Goal: Task Accomplishment & Management: Manage account settings

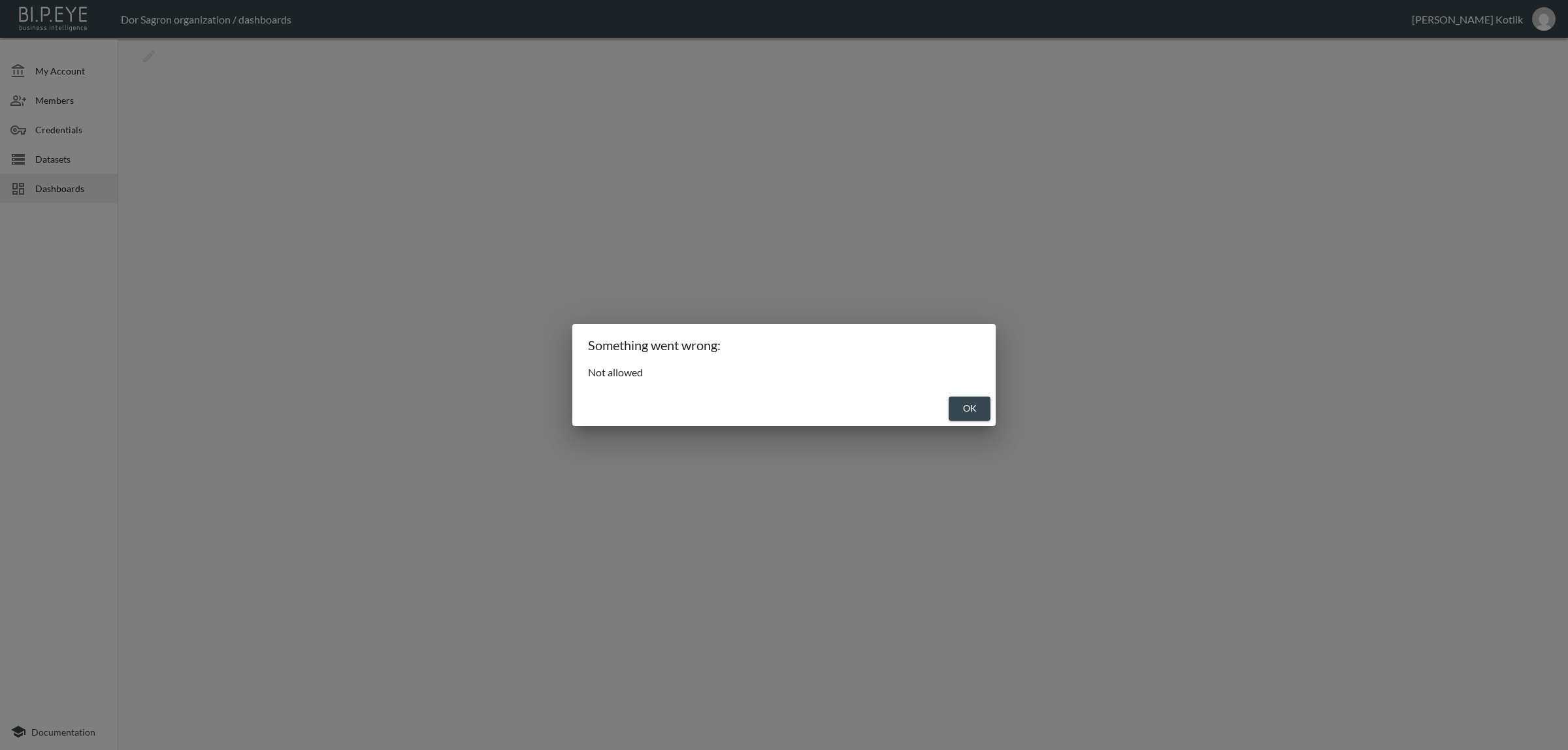
click at [972, 407] on button "OK" at bounding box center [969, 409] width 42 height 24
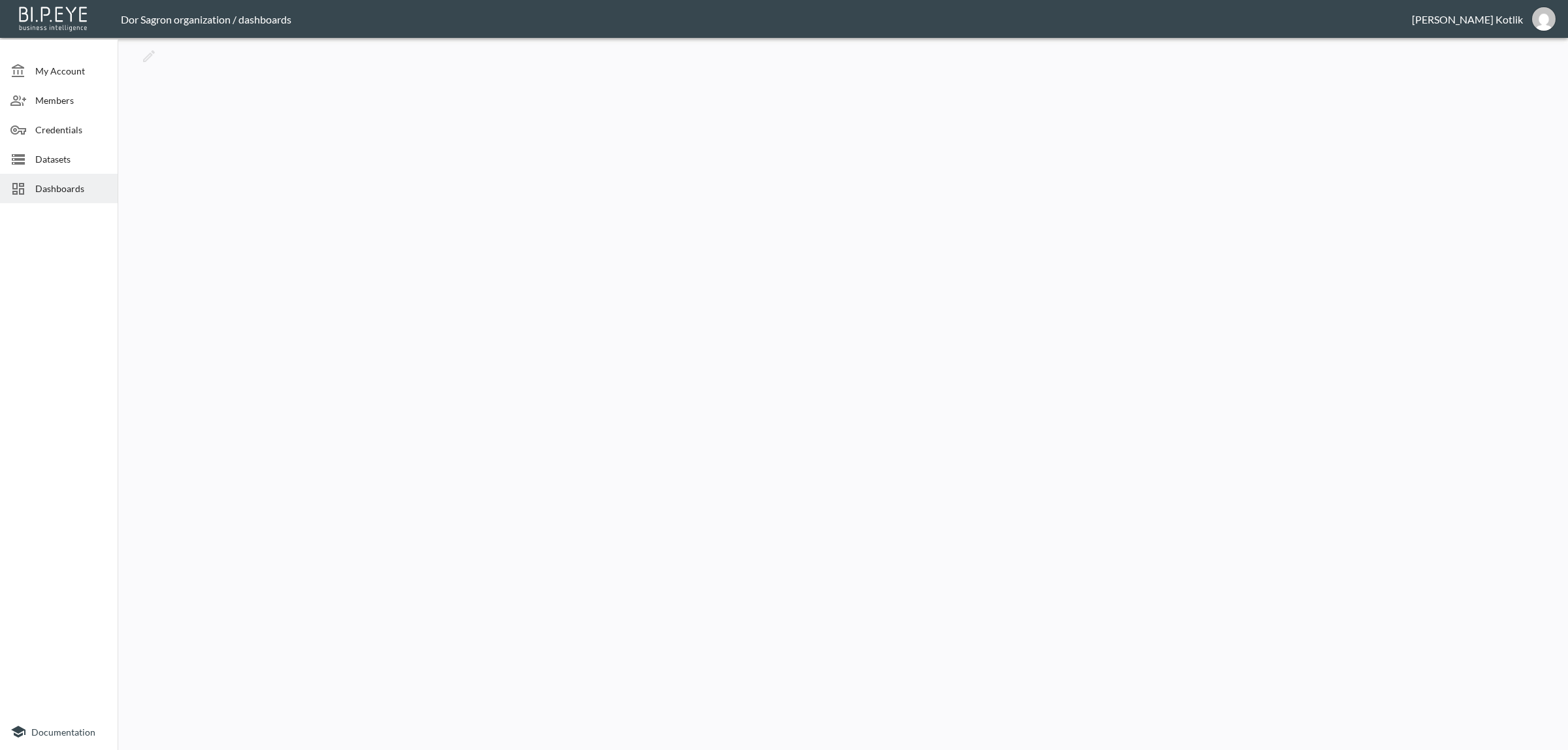
click at [70, 154] on span "Datasets" at bounding box center [71, 159] width 72 height 14
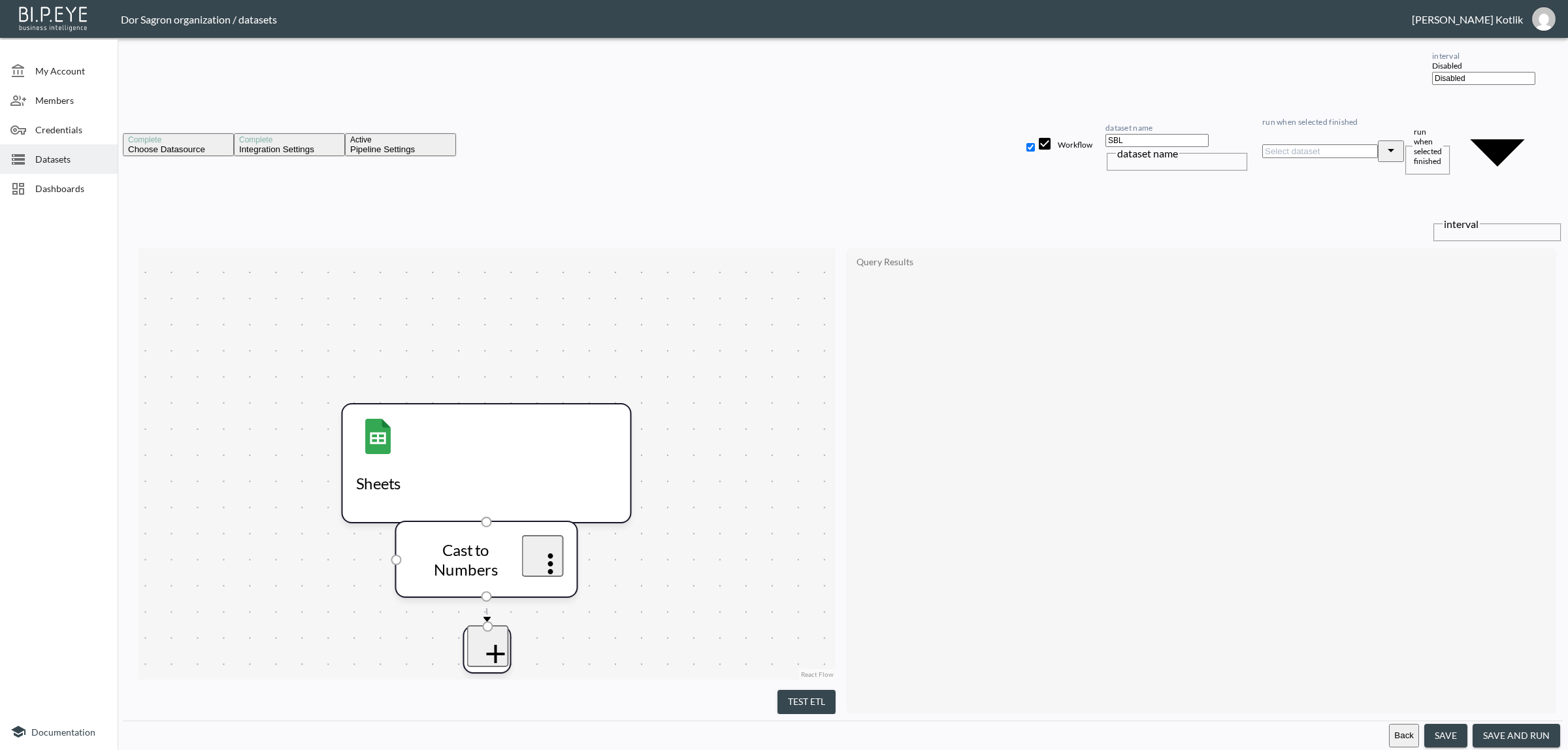
click at [1408, 742] on button "Back" at bounding box center [1403, 736] width 30 height 24
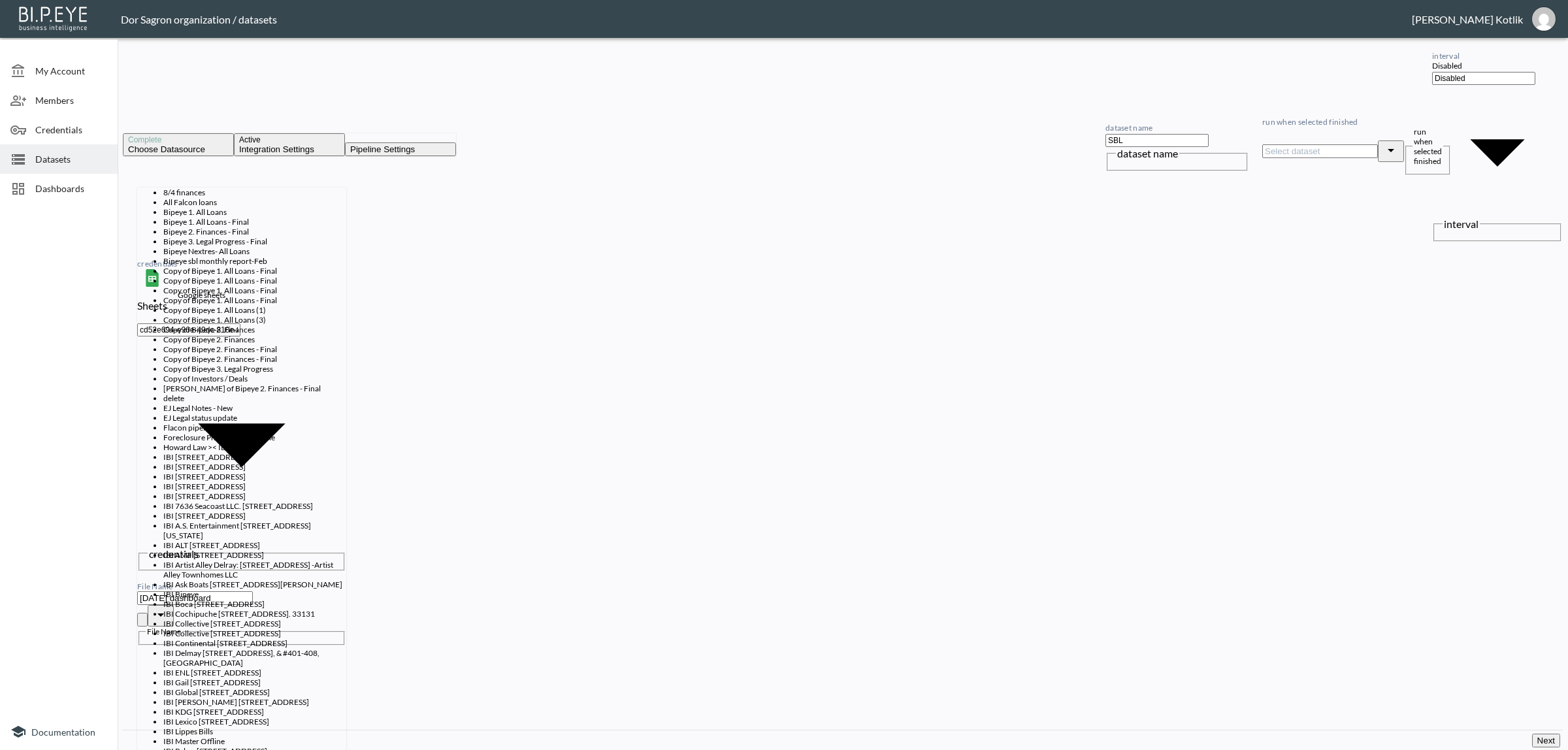
click at [236, 591] on input "[DATE] dashboard" at bounding box center [195, 598] width 115 height 14
click at [585, 317] on div "credentials Sheets Google sheets cd52e694-e96e-49dc-818e-8e6cf732aebe credentia…" at bounding box center [842, 485] width 1440 height 488
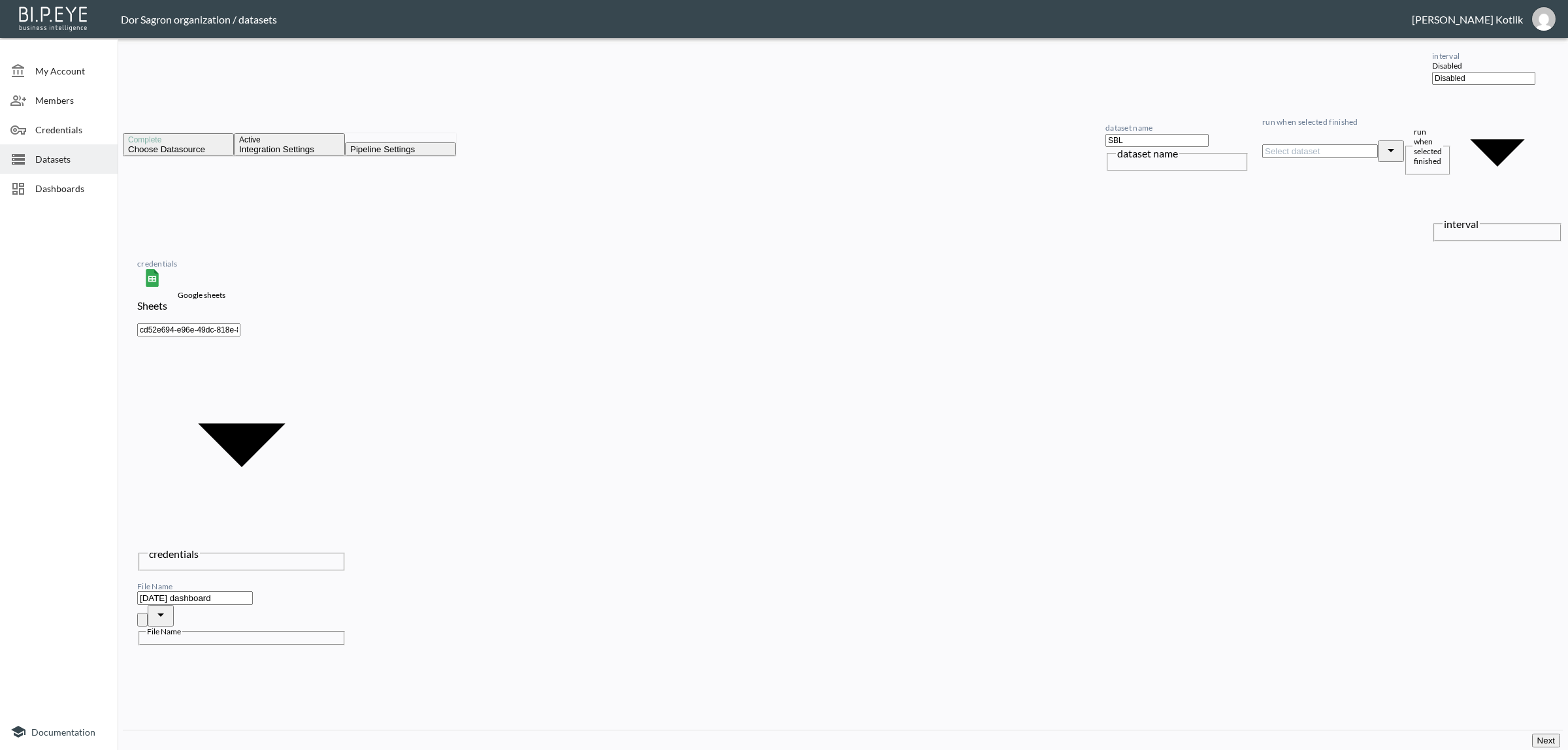
click at [1541, 736] on button "Next" at bounding box center [1546, 740] width 28 height 14
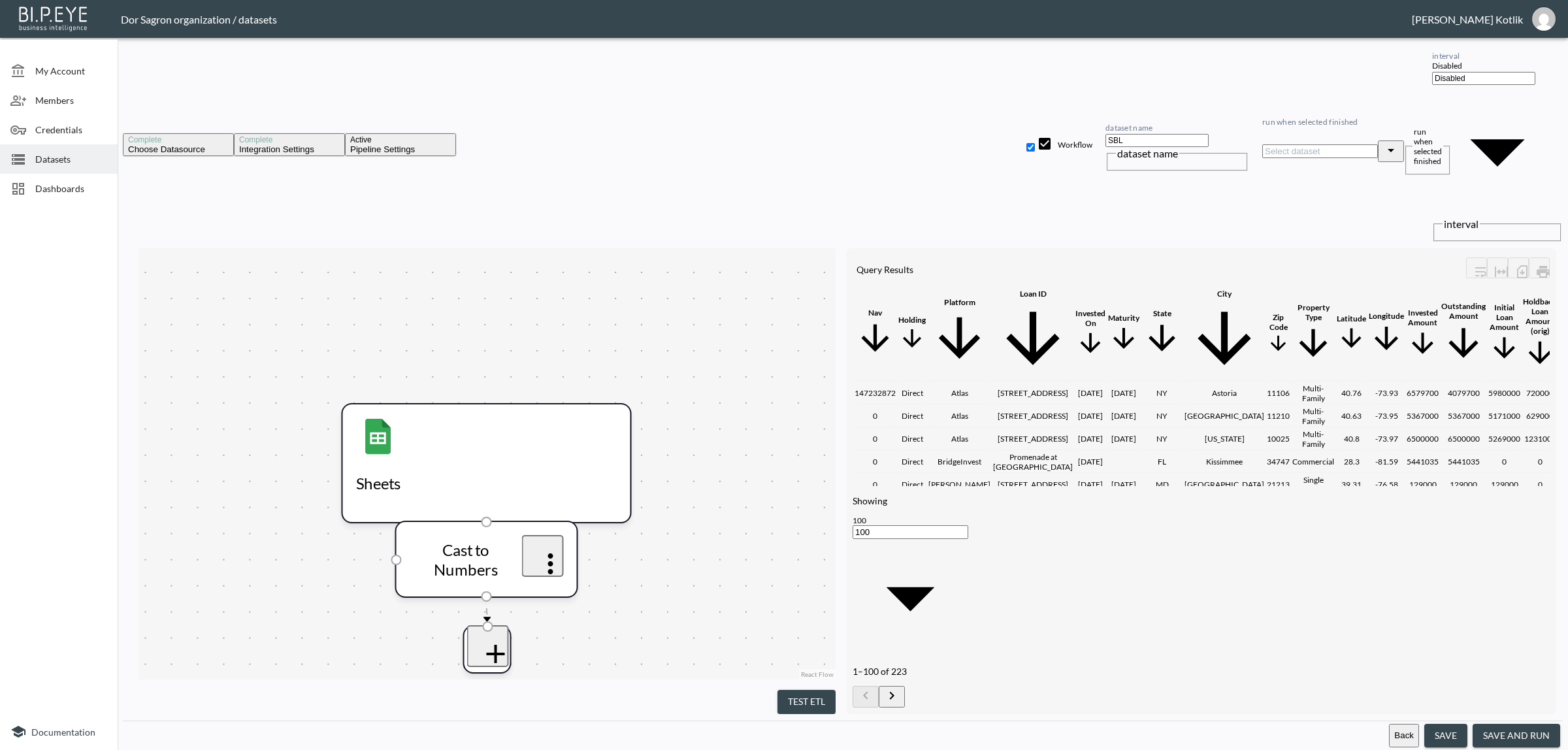
click at [1541, 736] on button "save and run" at bounding box center [1516, 736] width 87 height 24
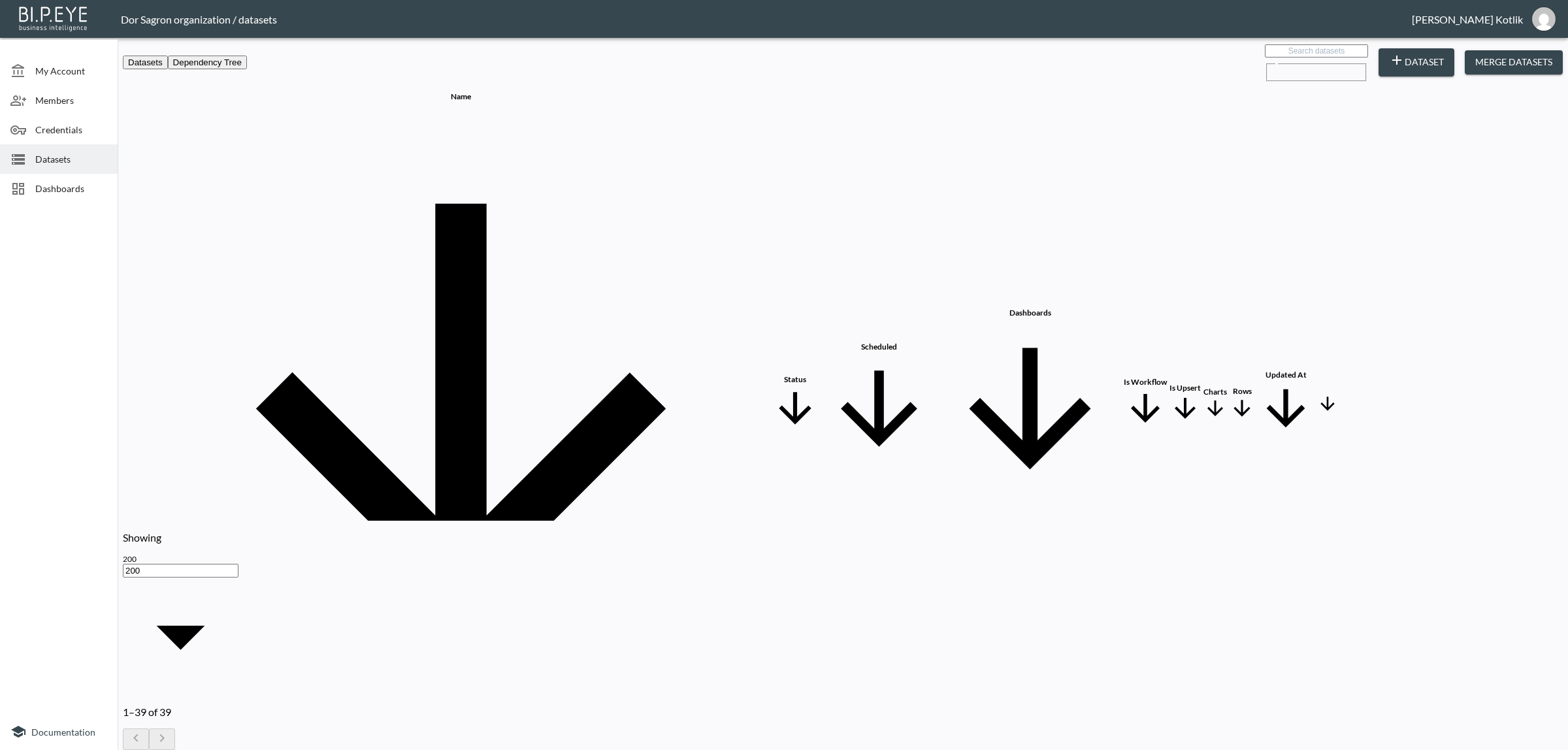
checkbox input "true"
checkbox input "false"
drag, startPoint x: 47, startPoint y: 187, endPoint x: 40, endPoint y: 199, distance: 13.9
click at [40, 199] on div "Dashboards" at bounding box center [59, 189] width 118 height 30
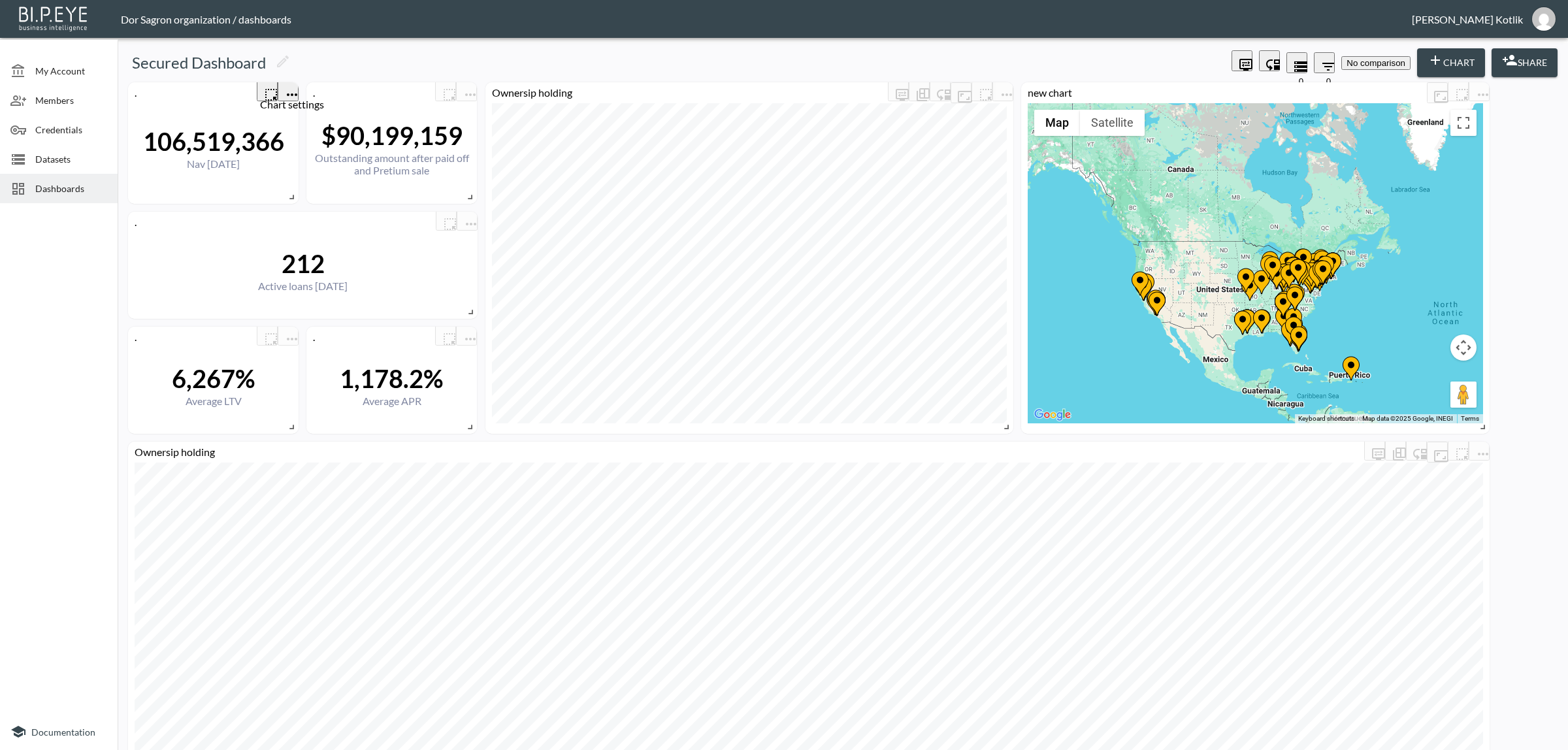
click at [292, 90] on icon "more" at bounding box center [292, 94] width 16 height 16
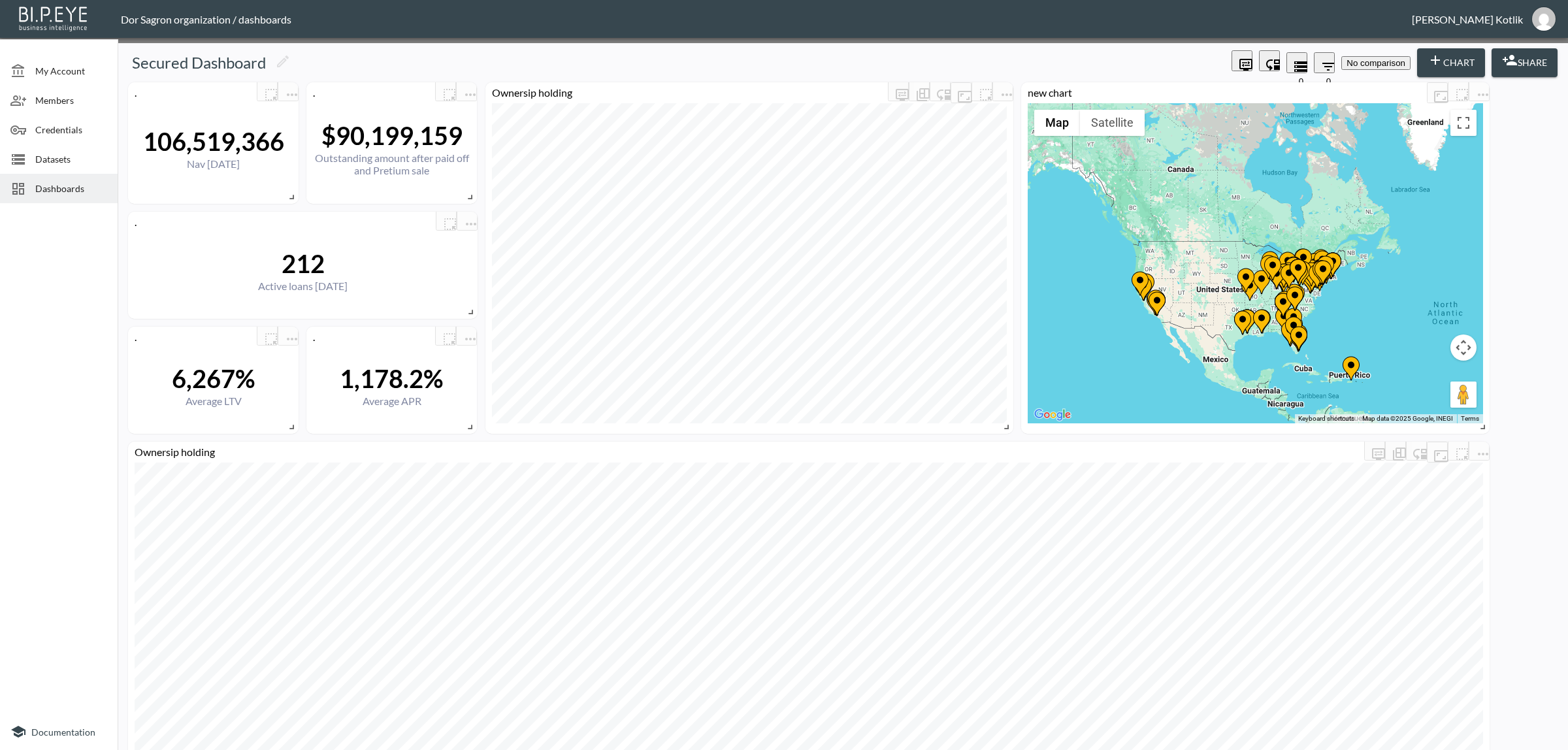
scroll to position [0, 69]
drag, startPoint x: 876, startPoint y: 223, endPoint x: 931, endPoint y: 209, distance: 56.8
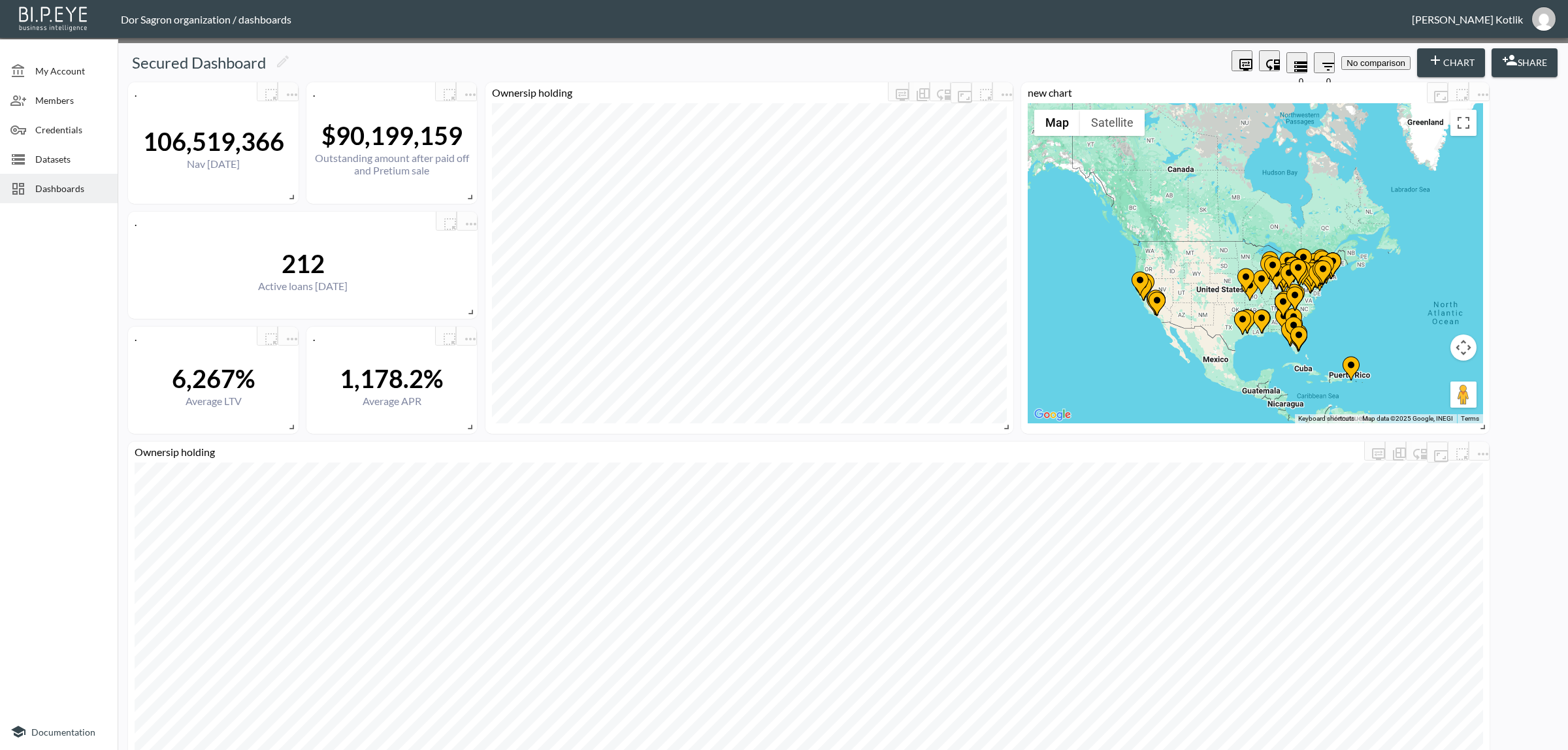
type input "Nav [DATE]"
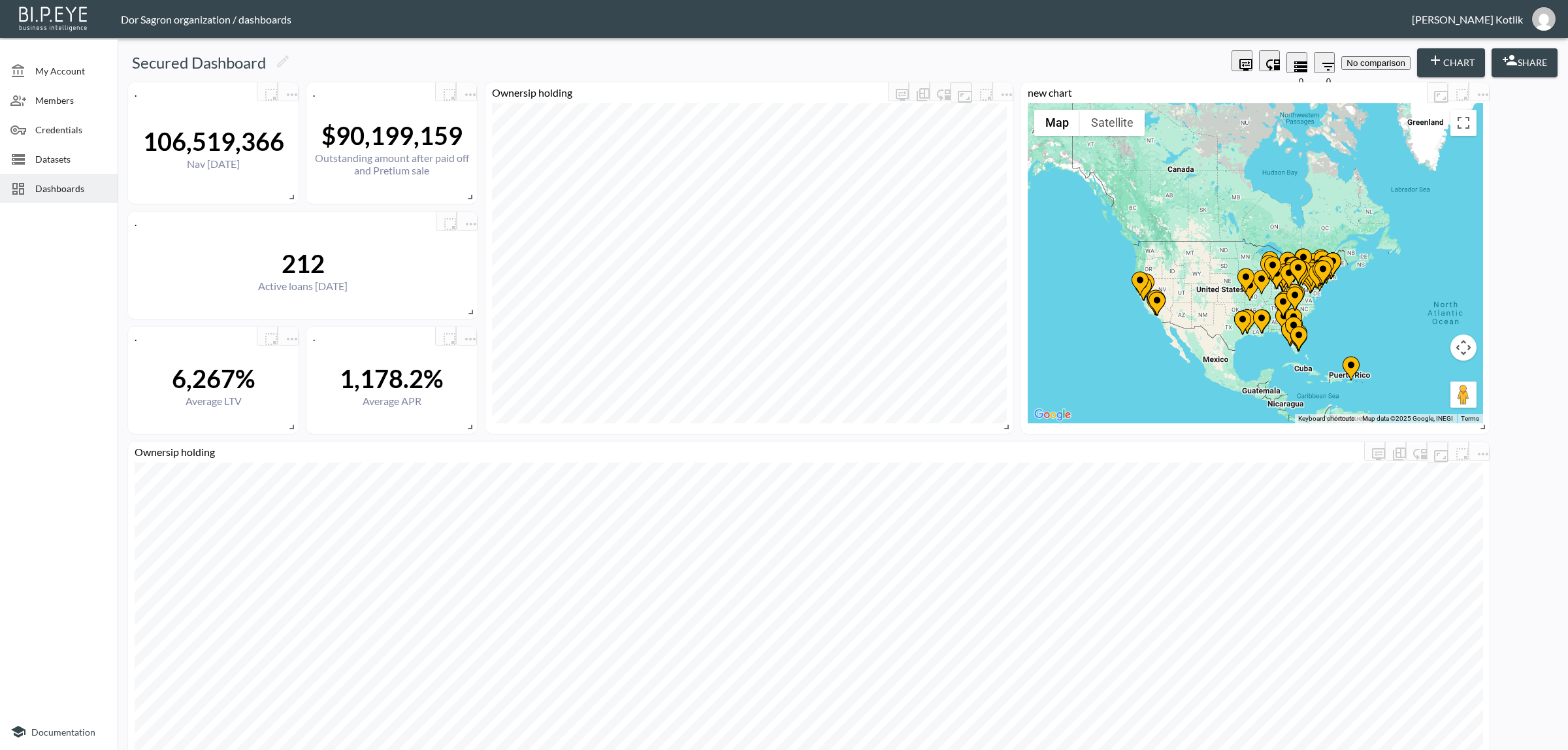
click at [30, 394] on div at bounding box center [59, 460] width 118 height 505
click at [465, 217] on icon "more" at bounding box center [470, 224] width 16 height 16
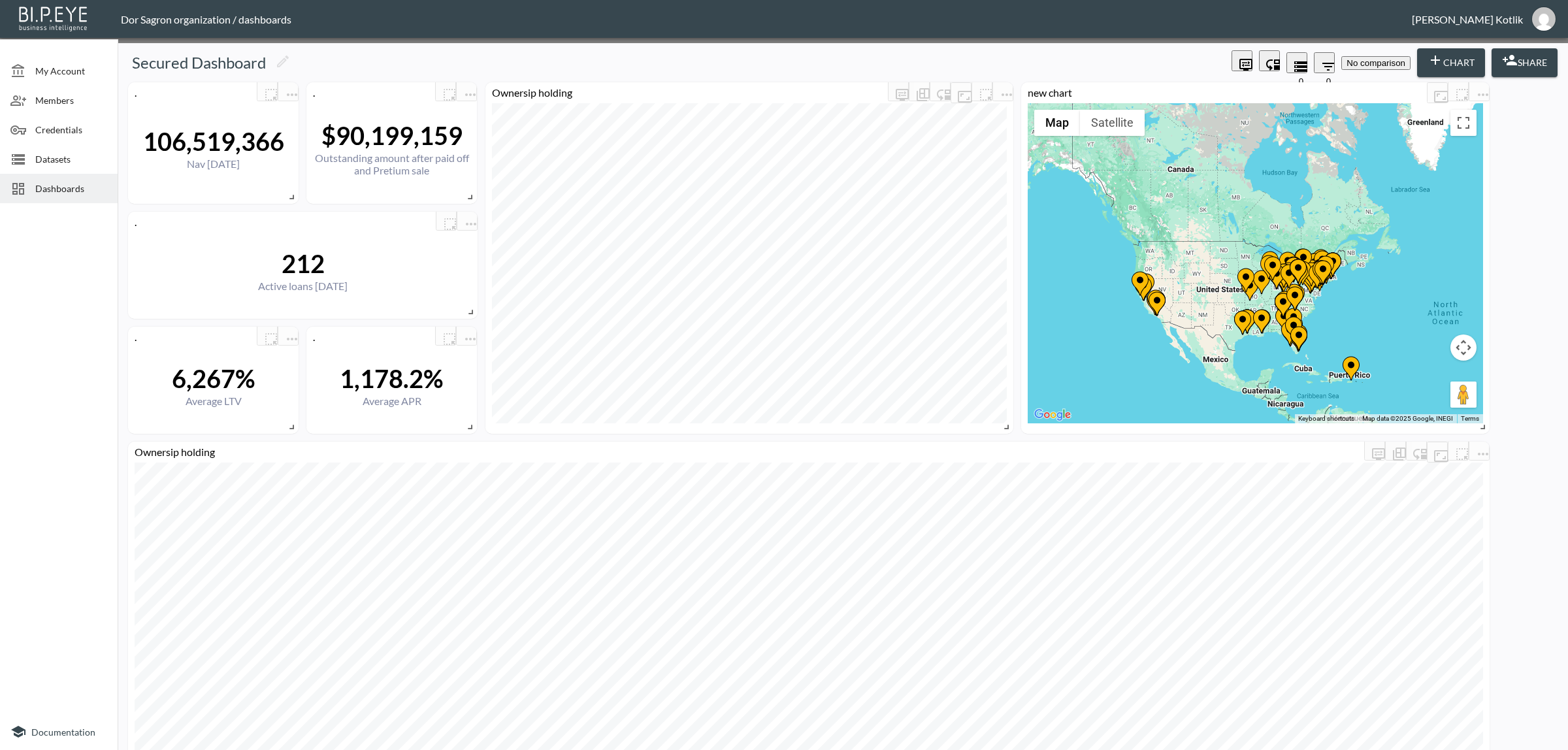
drag, startPoint x: 905, startPoint y: 222, endPoint x: 954, endPoint y: 220, distance: 49.0
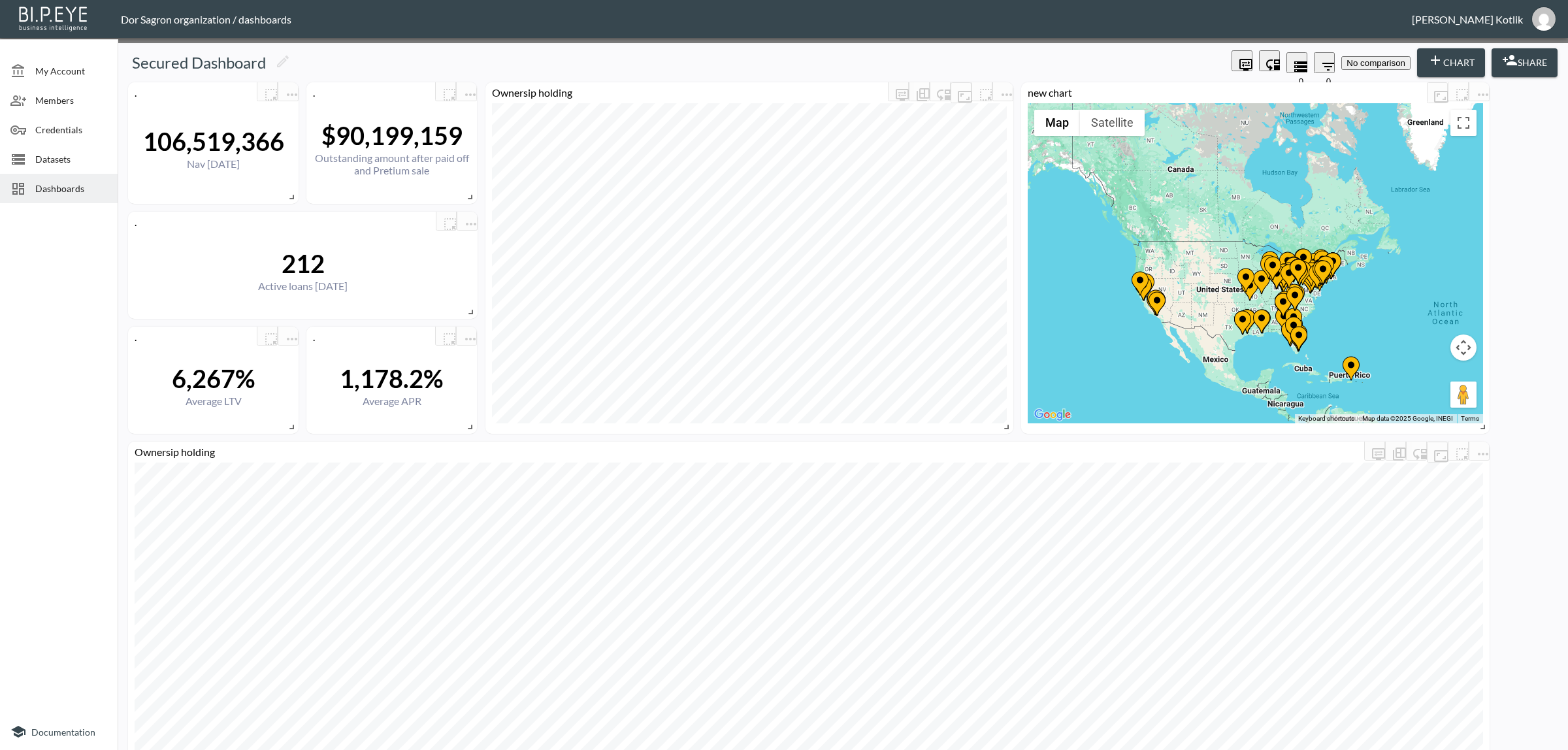
drag, startPoint x: 909, startPoint y: 221, endPoint x: 934, endPoint y: 218, distance: 25.2
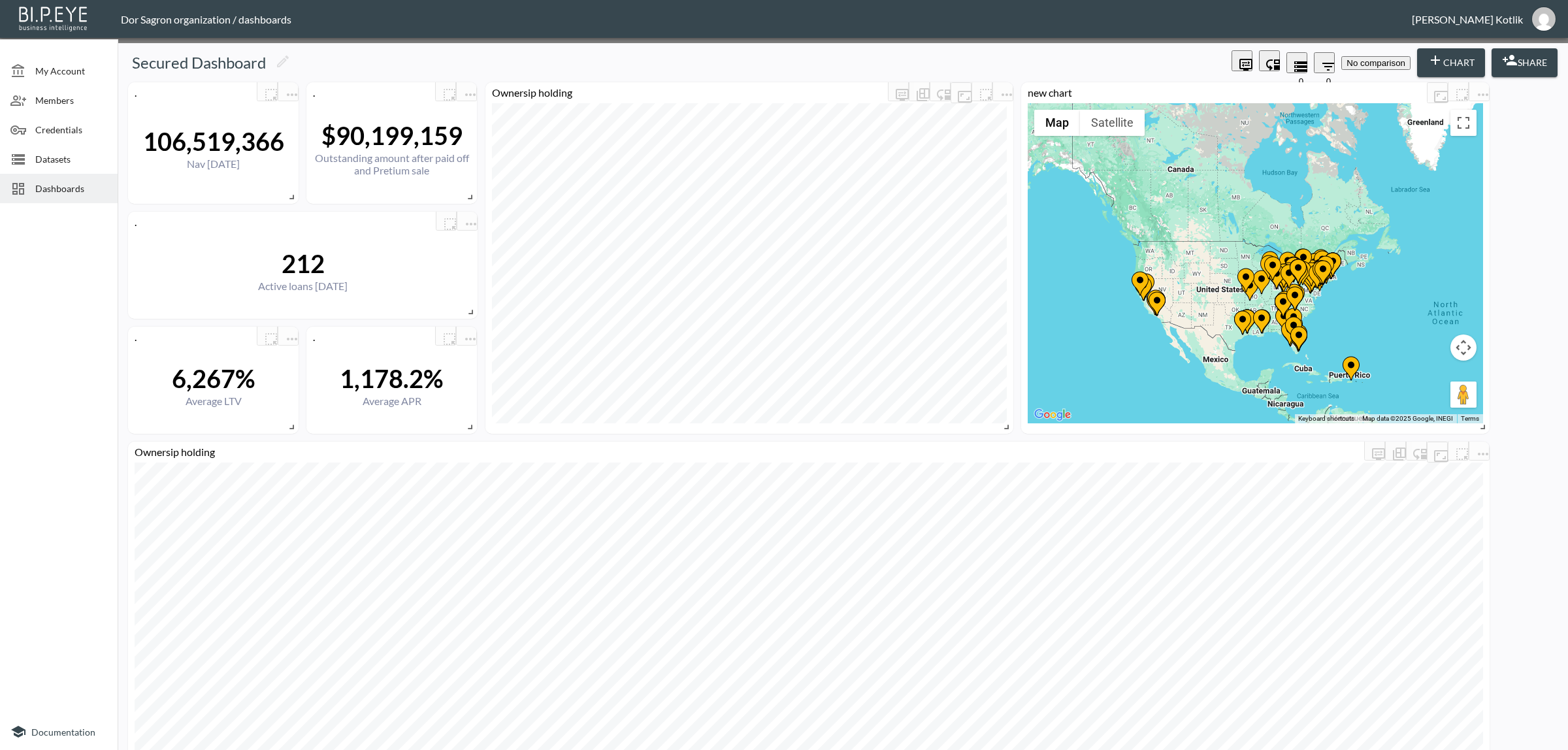
type input "Active loans [DATE]"
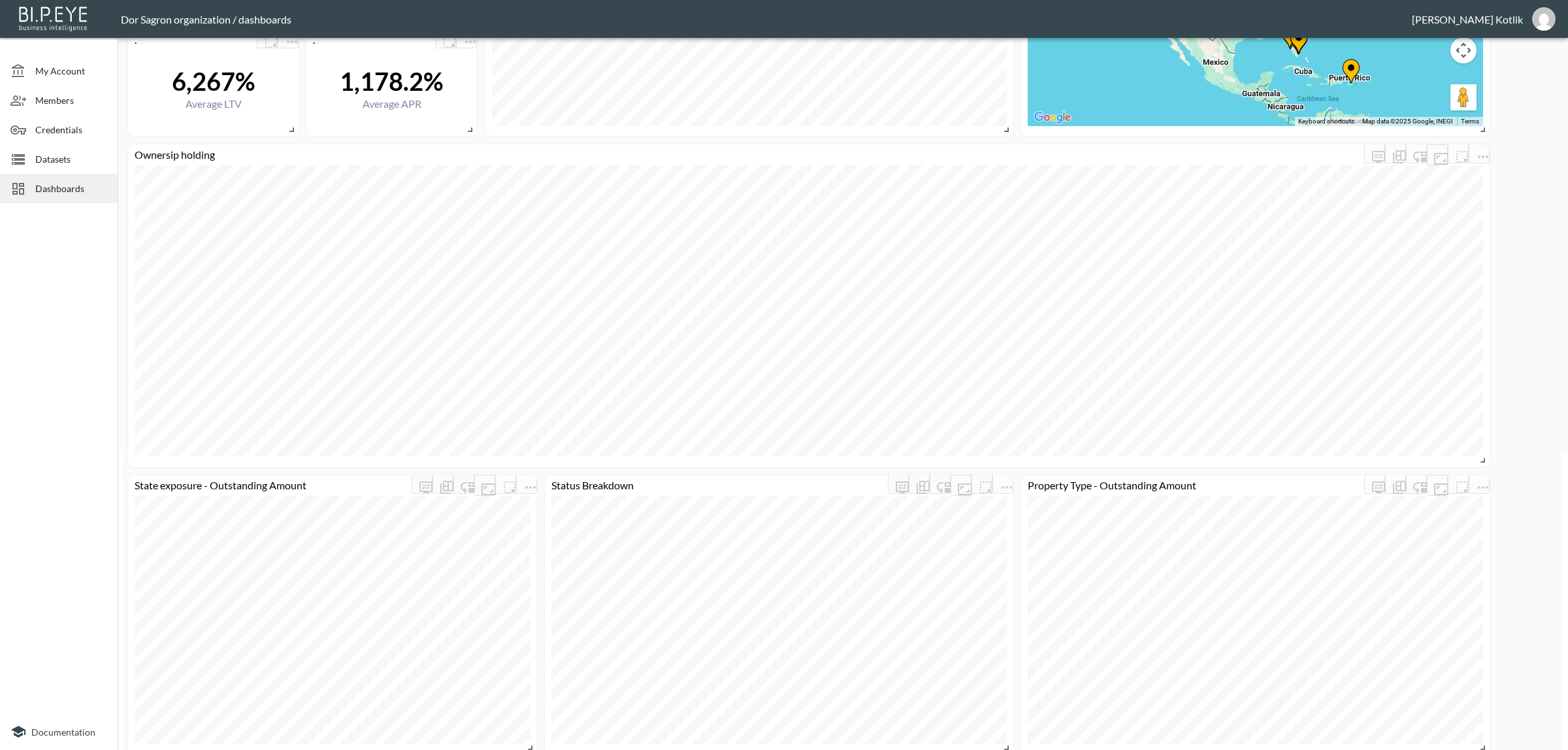
scroll to position [408, 0]
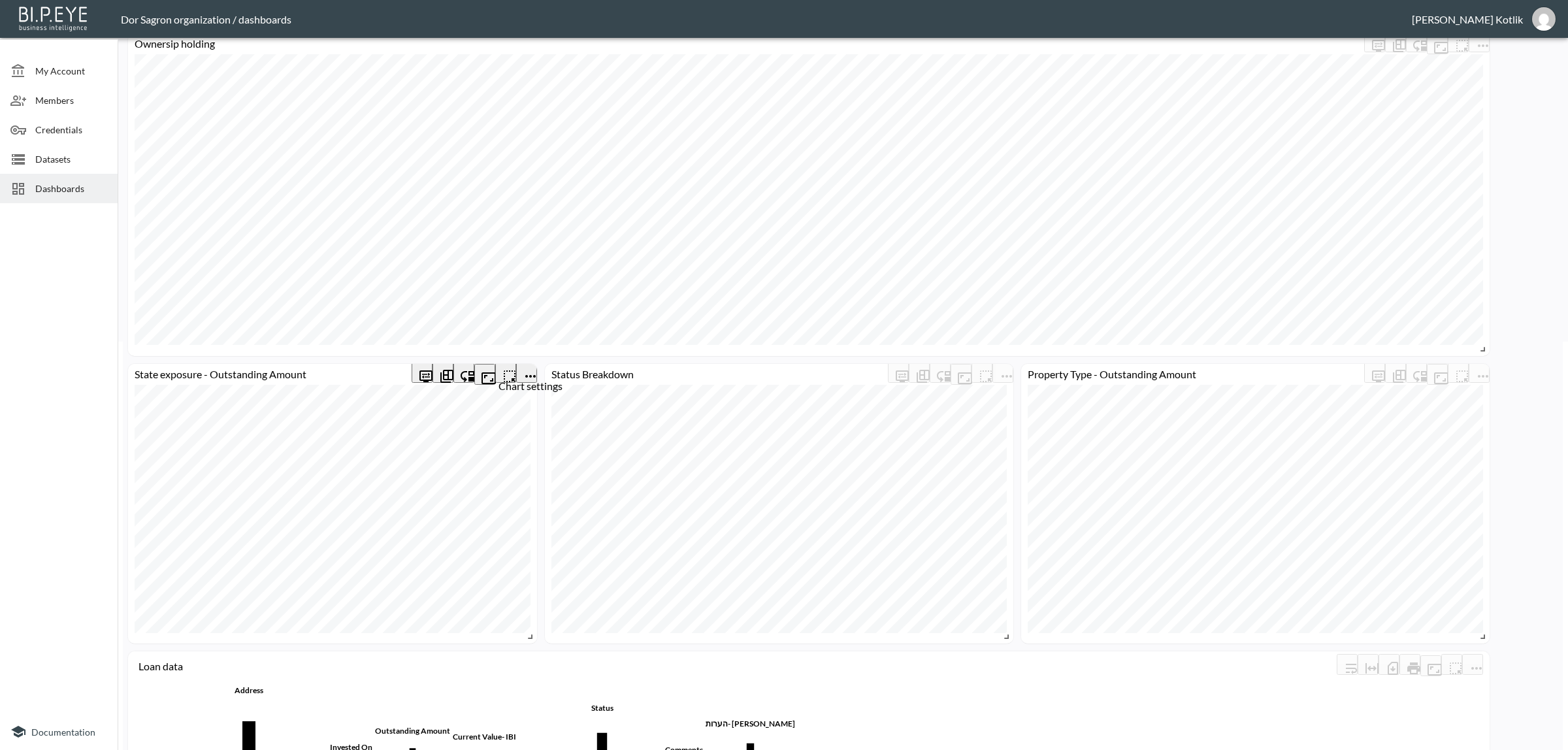
click at [522, 373] on icon "more" at bounding box center [530, 375] width 16 height 16
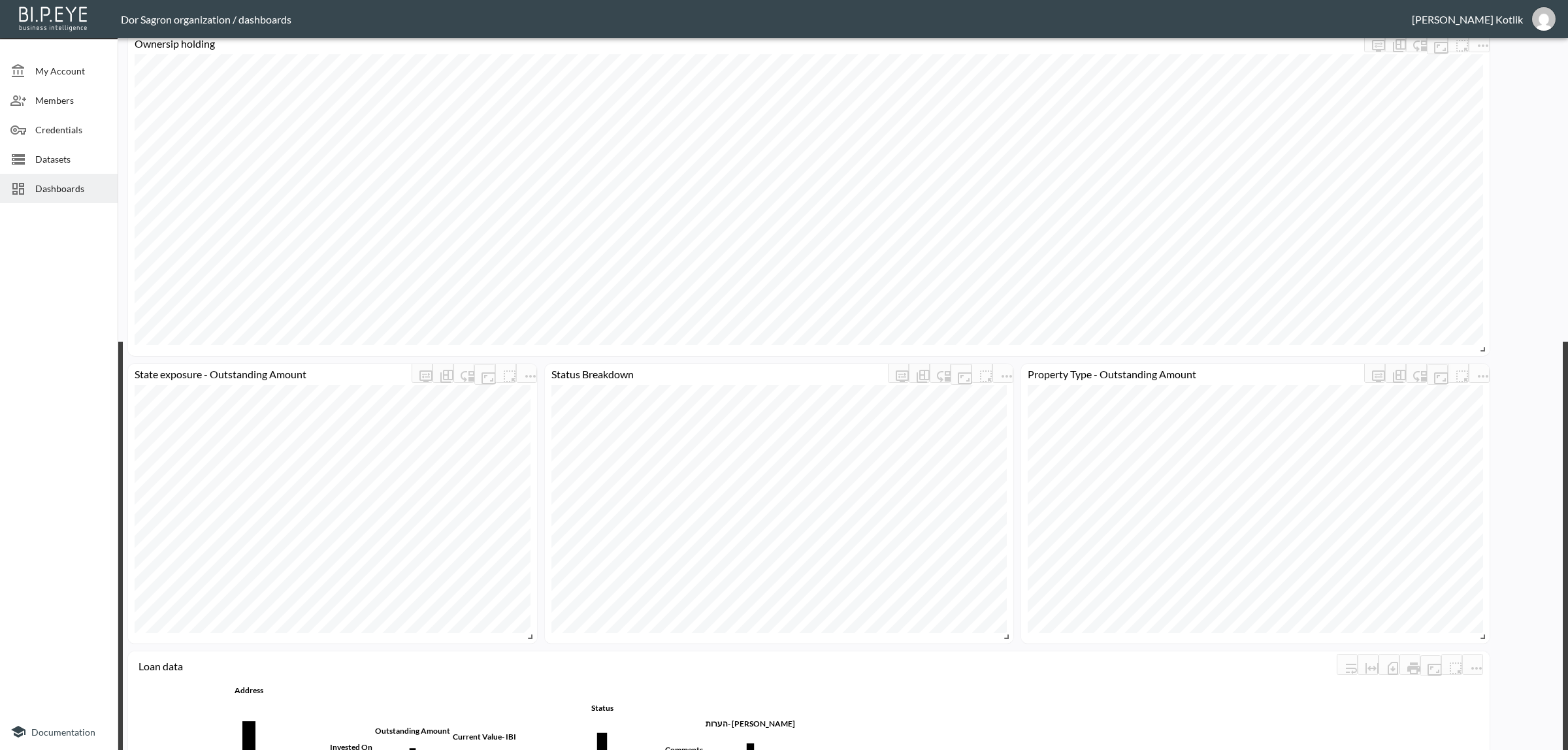
click at [903, 276] on body "BI.P.EYE, Interactive Analytics Dashboards - app Dor Sagron organization / dash…" at bounding box center [784, 375] width 1568 height 750
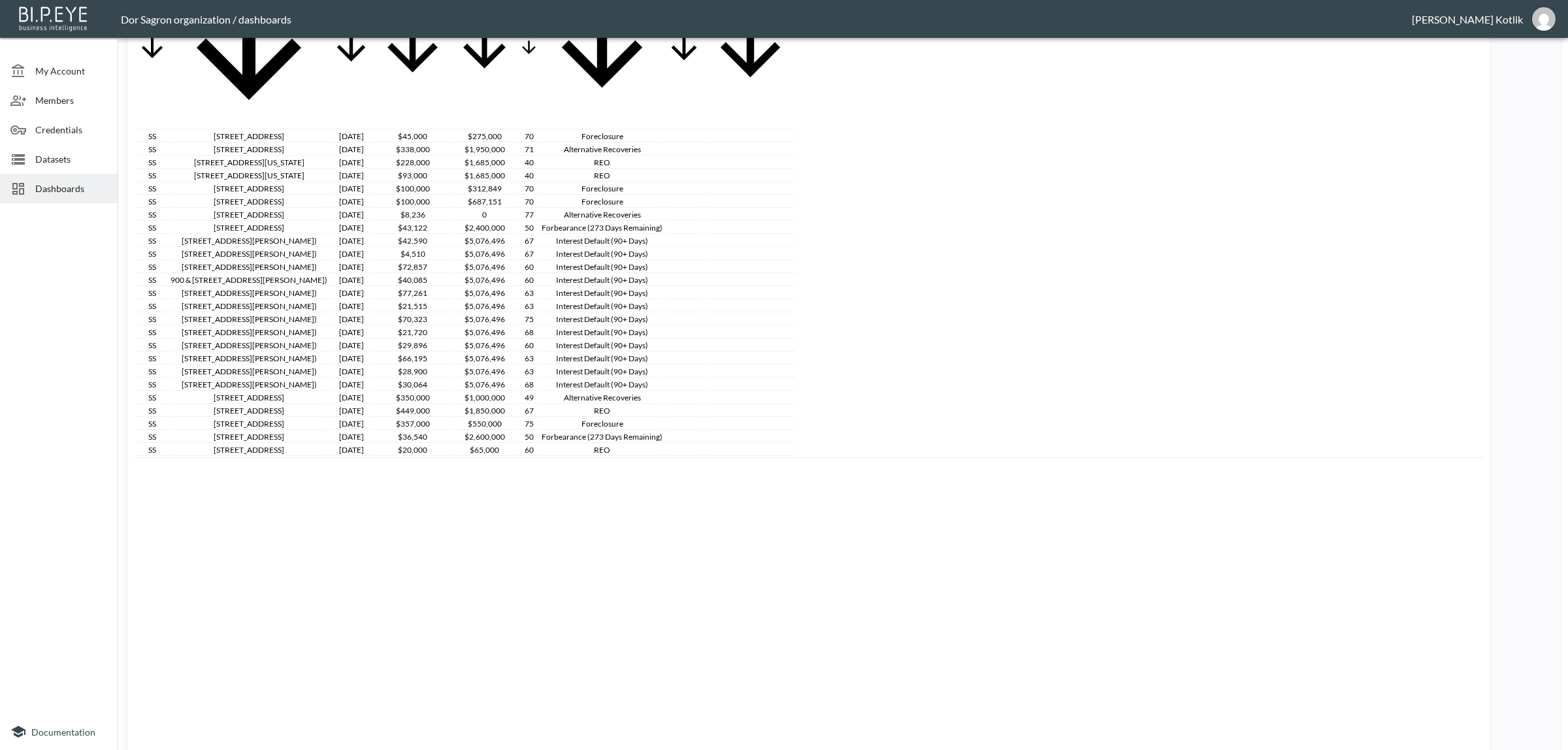
scroll to position [880, 0]
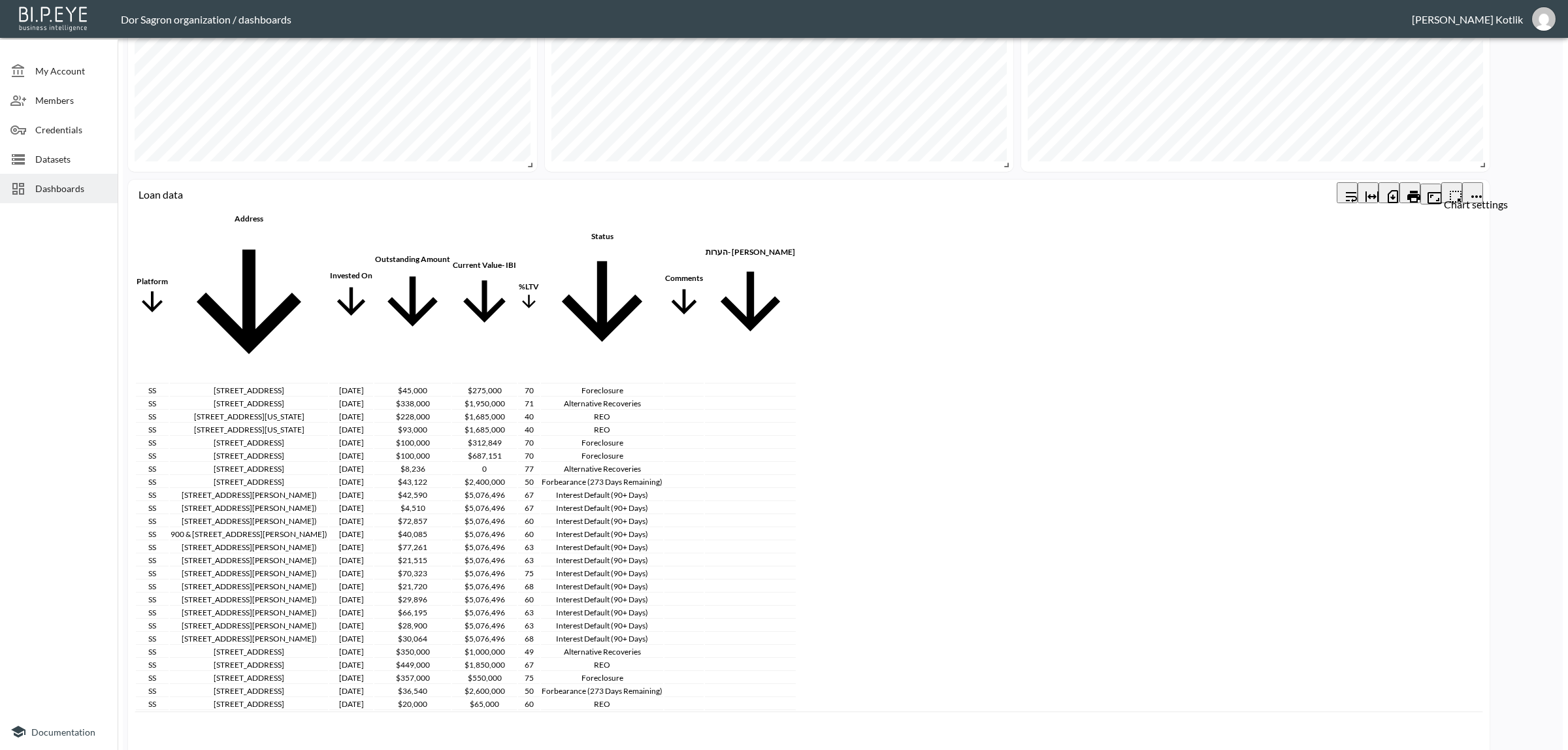
click at [1481, 194] on span "Chart settings" at bounding box center [1472, 194] width 20 height 24
click at [1473, 189] on icon "more" at bounding box center [1476, 196] width 16 height 16
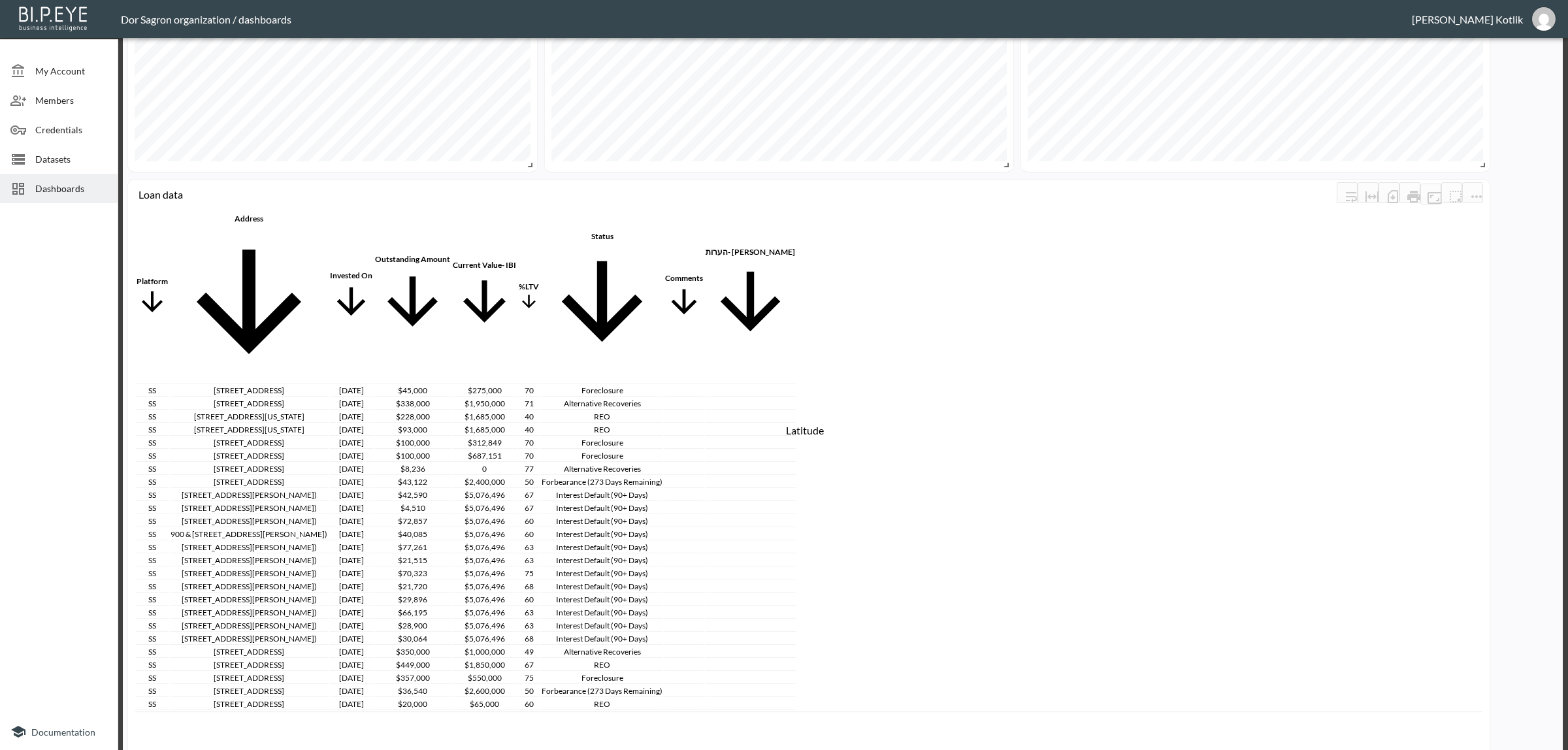
scroll to position [82, 0]
checkbox input "false"
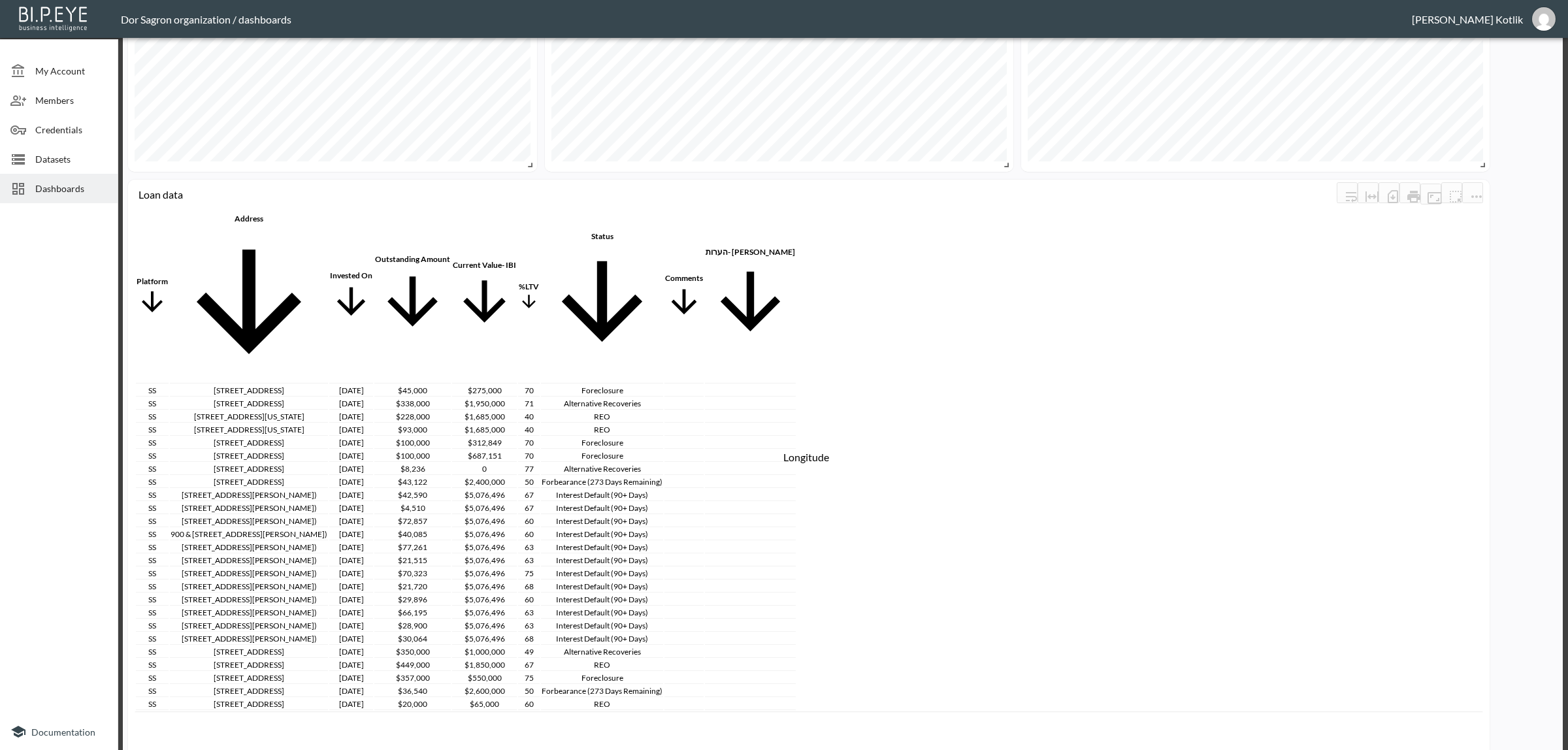
checkbox input "false"
drag, startPoint x: 762, startPoint y: 393, endPoint x: 763, endPoint y: 406, distance: 13.0
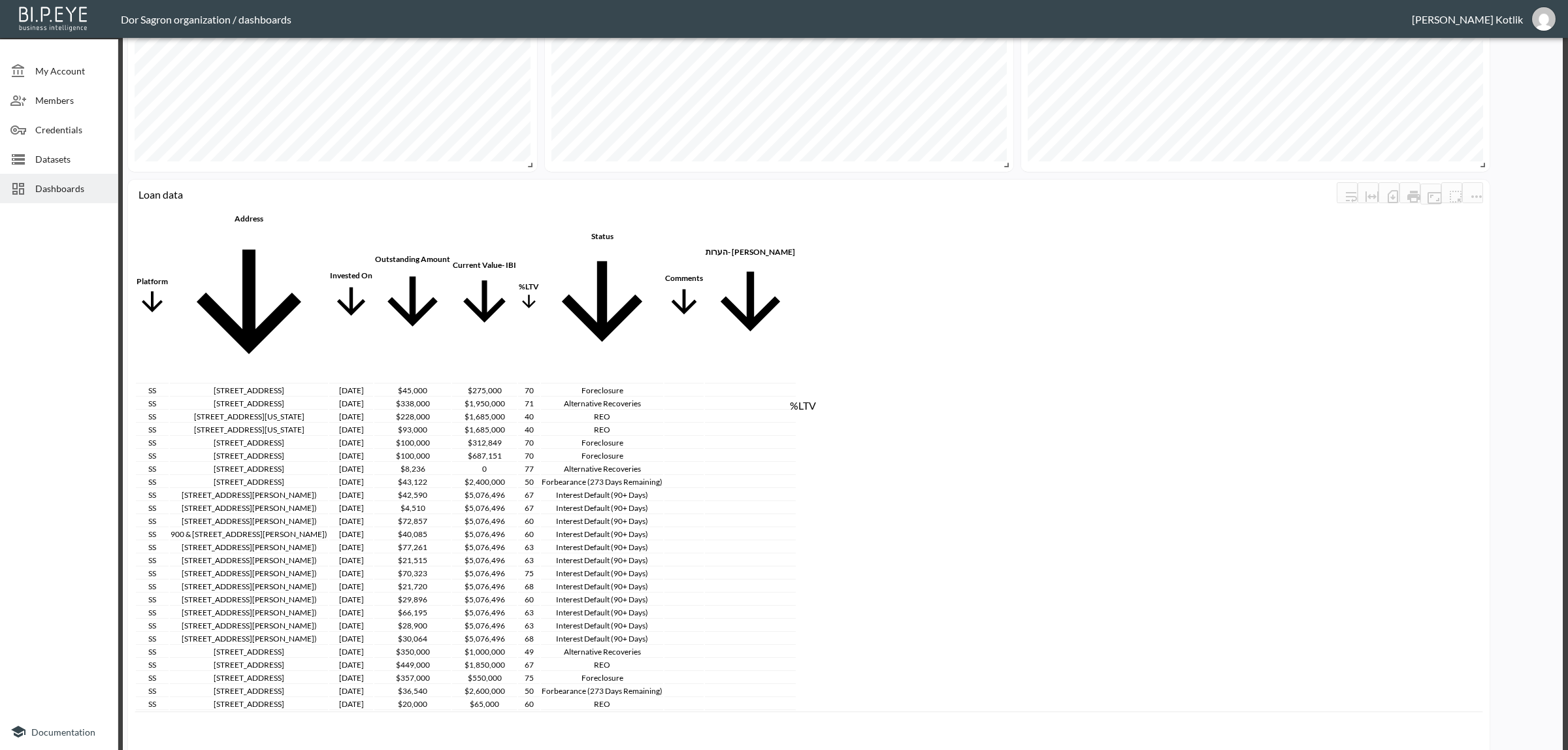
checkbox input "false"
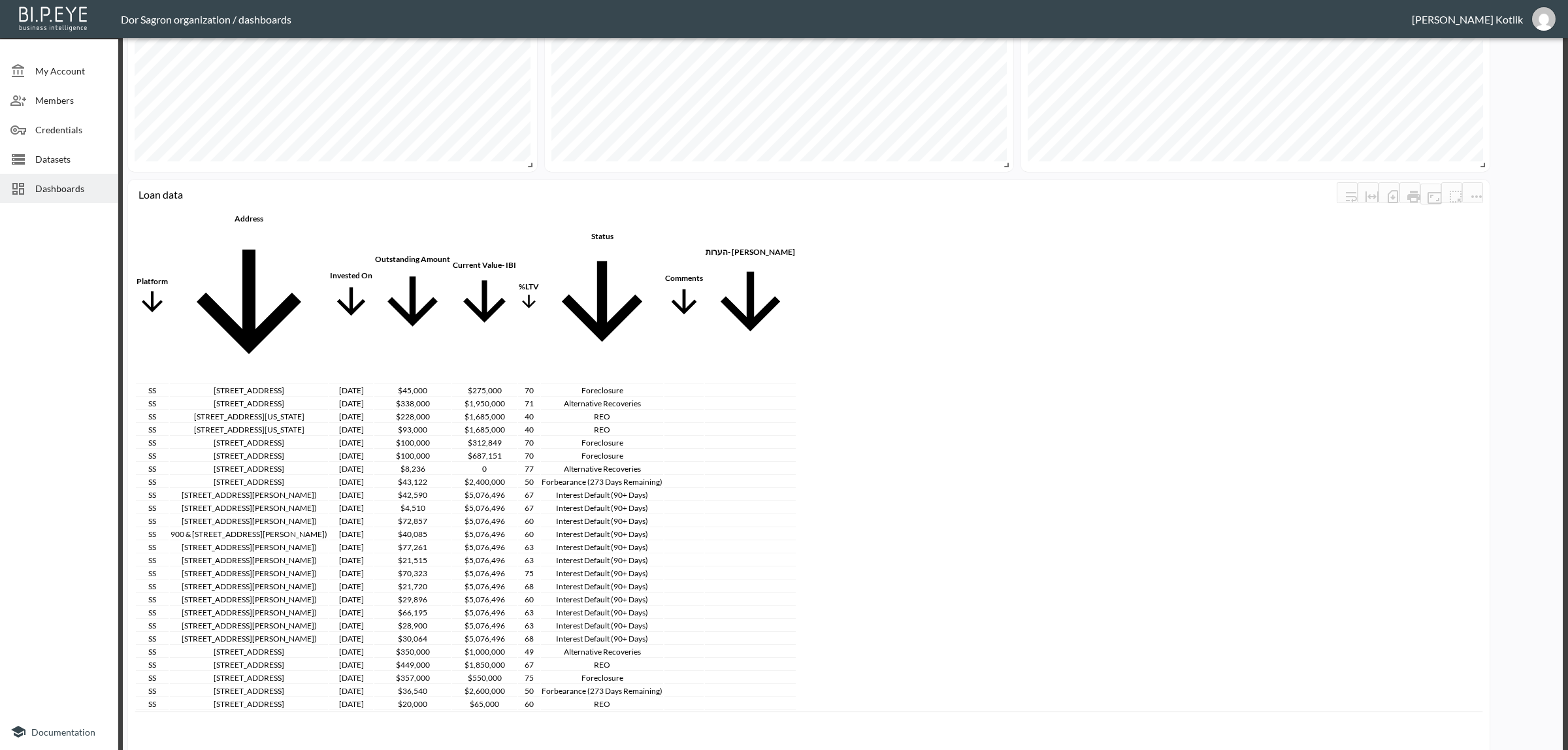
checkbox input "true"
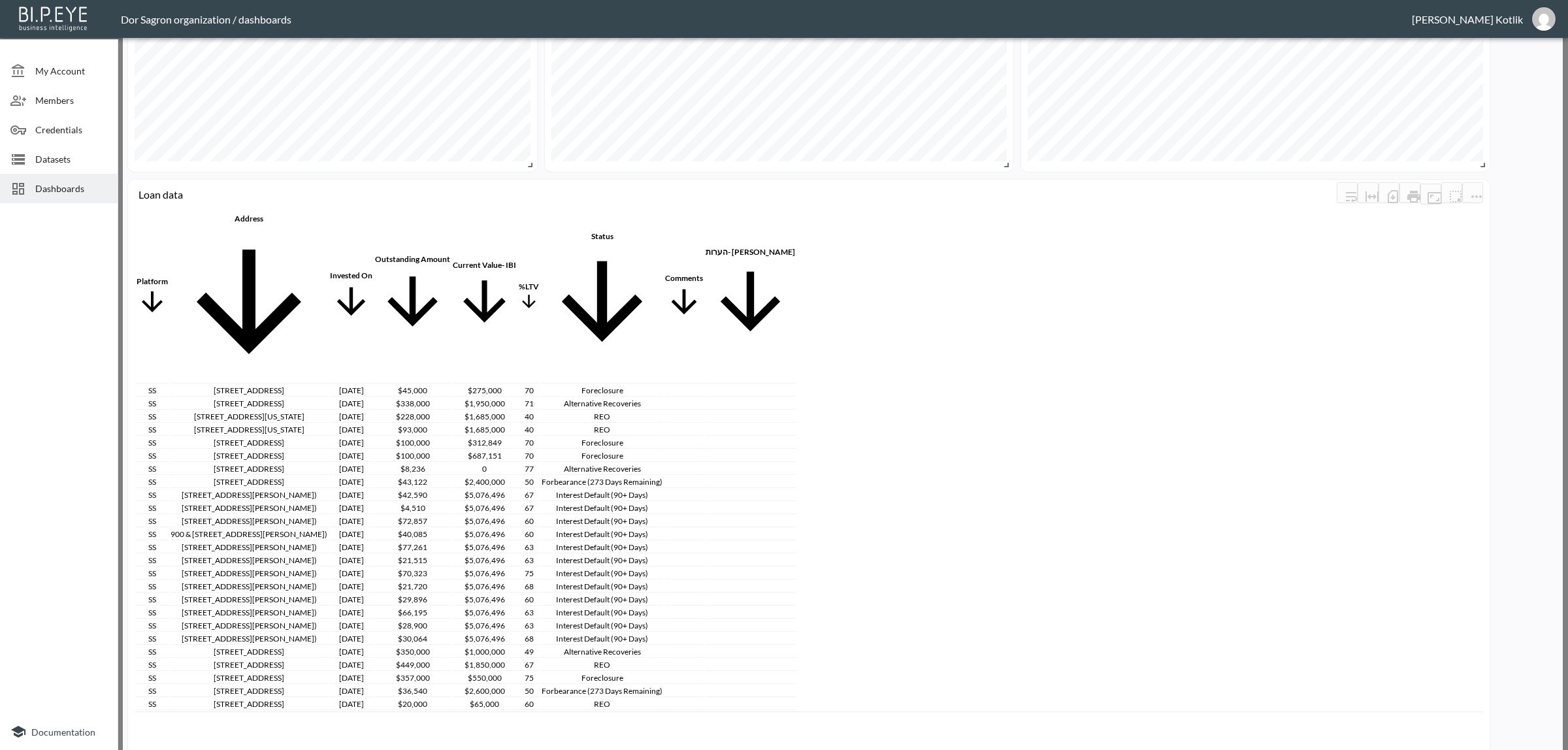
drag, startPoint x: 484, startPoint y: 533, endPoint x: 616, endPoint y: 528, distance: 132.1
drag, startPoint x: 714, startPoint y: 250, endPoint x: 860, endPoint y: 232, distance: 147.1
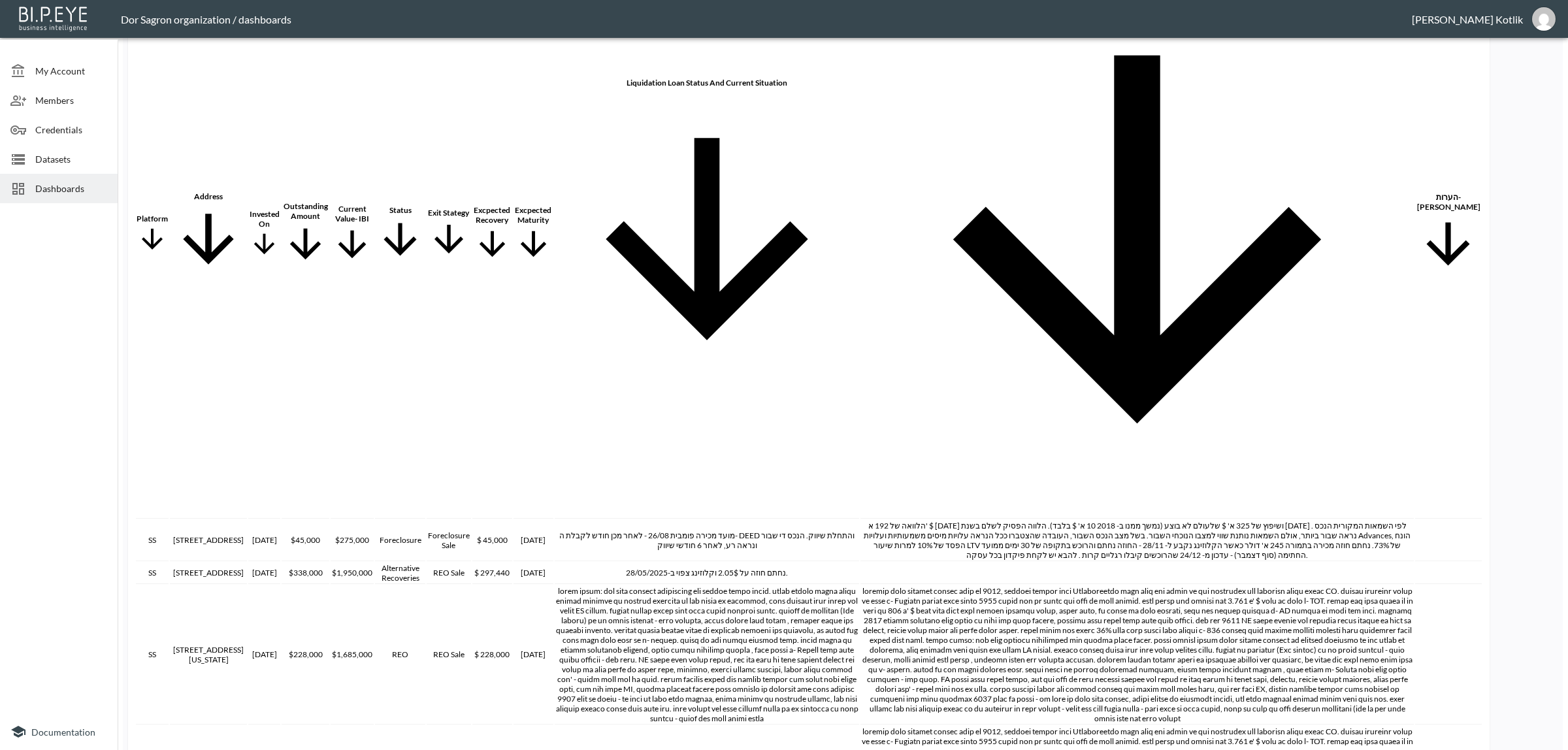
scroll to position [1370, 0]
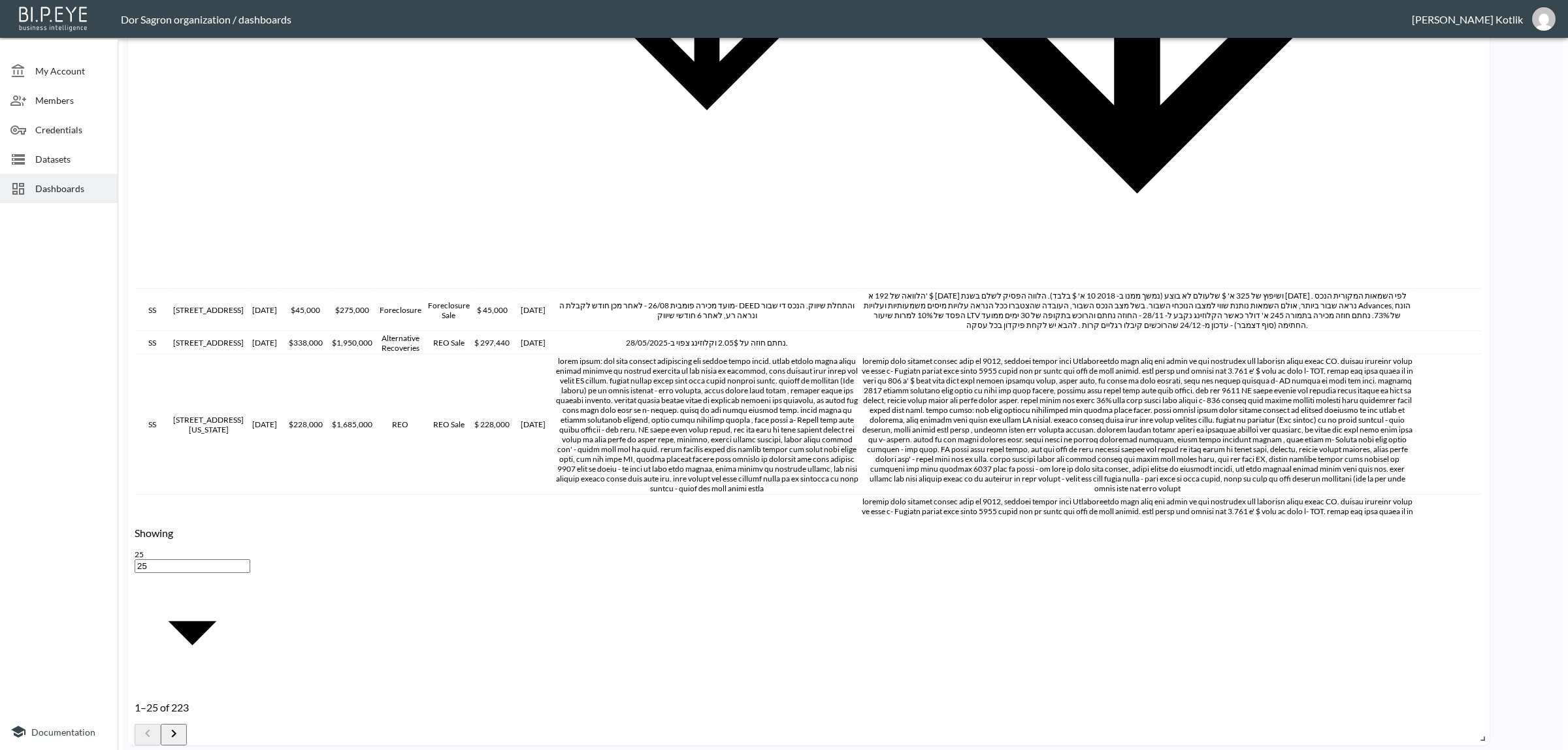
click at [175, 539] on p "Showing" at bounding box center [192, 533] width 115 height 12
click at [205, 719] on body "BI.P.EYE, Interactive Analytics Dashboards - app Dor Sagron organization / dash…" at bounding box center [784, 375] width 1568 height 750
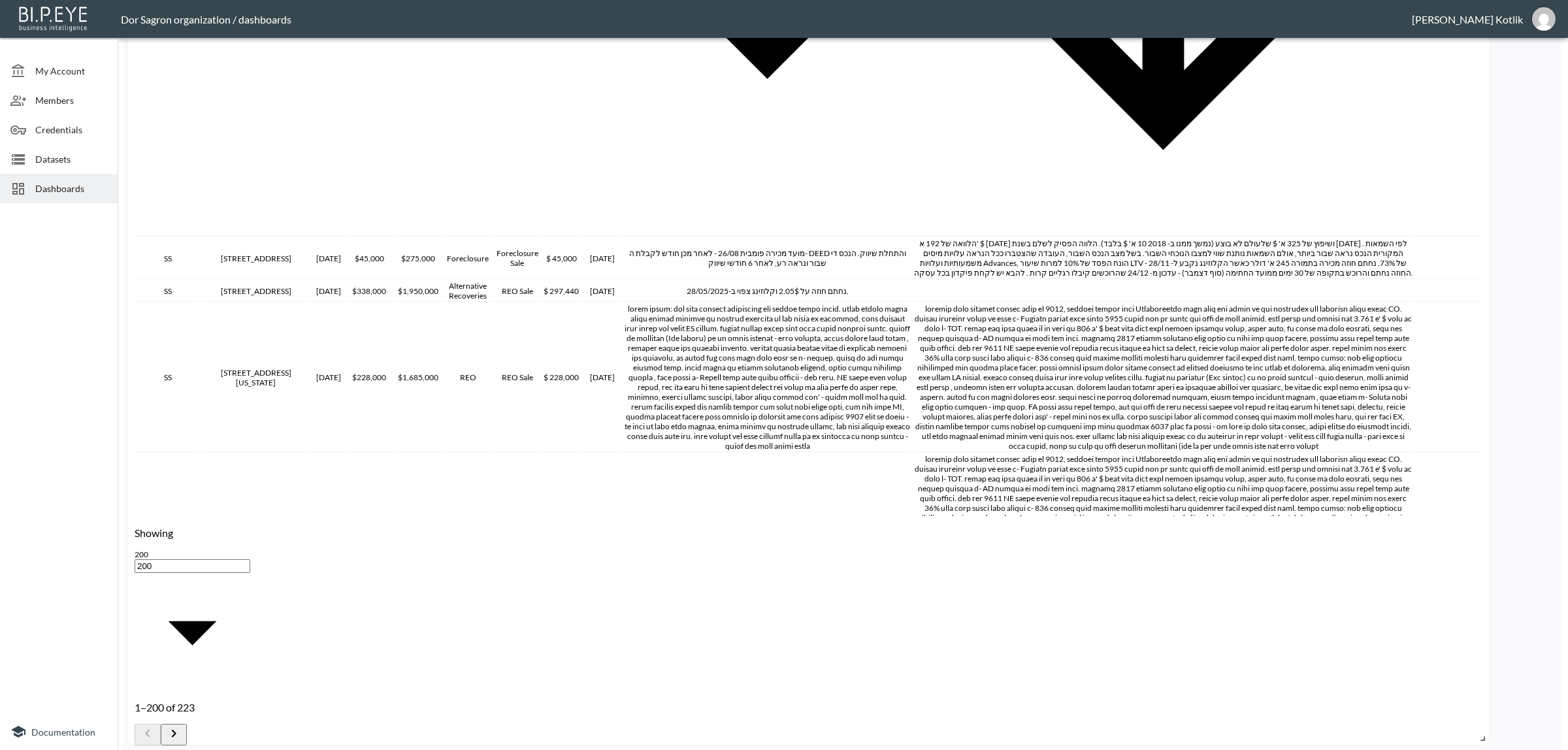
type input "200"
drag, startPoint x: 1116, startPoint y: 650, endPoint x: 1119, endPoint y: 593, distance: 57.1
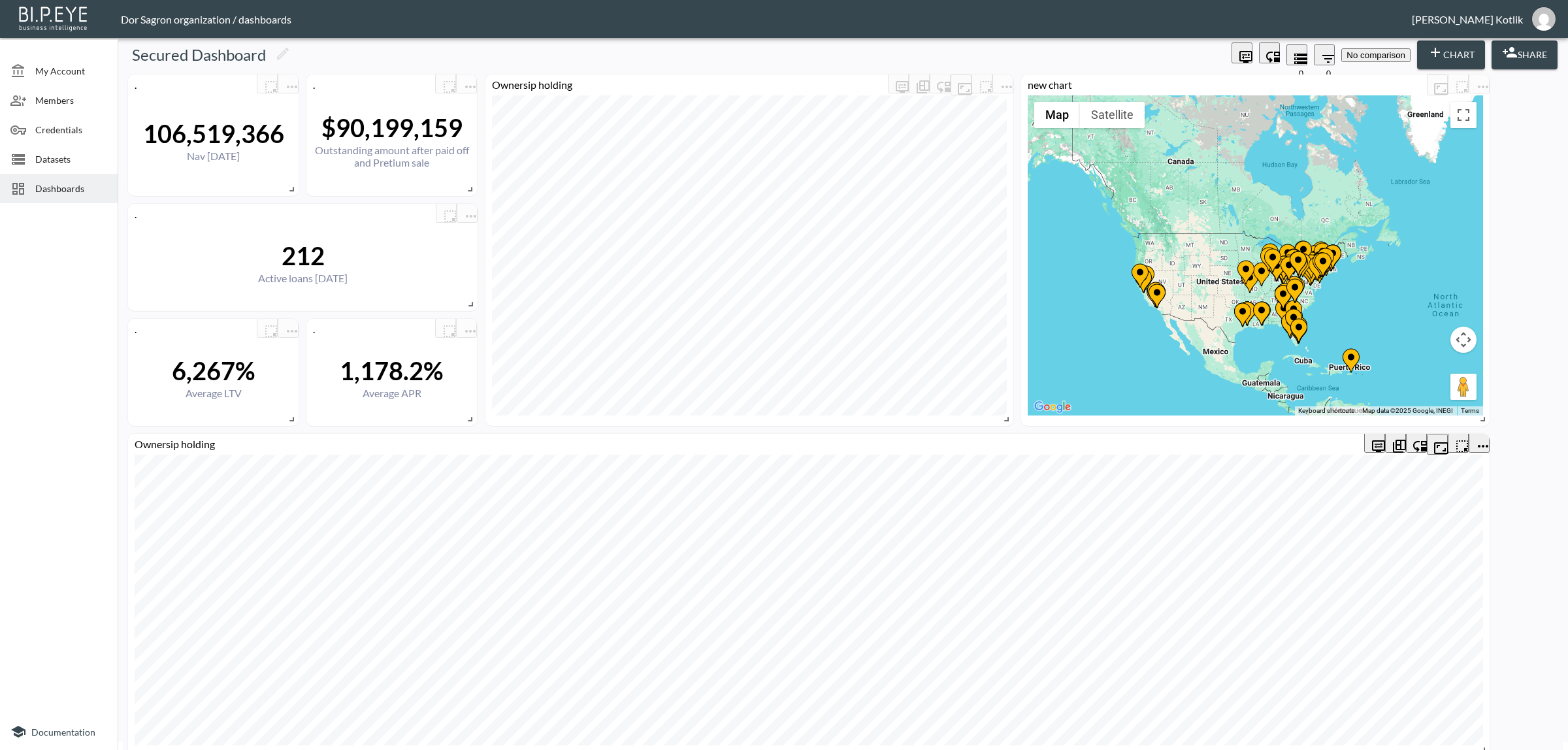
scroll to position [0, 0]
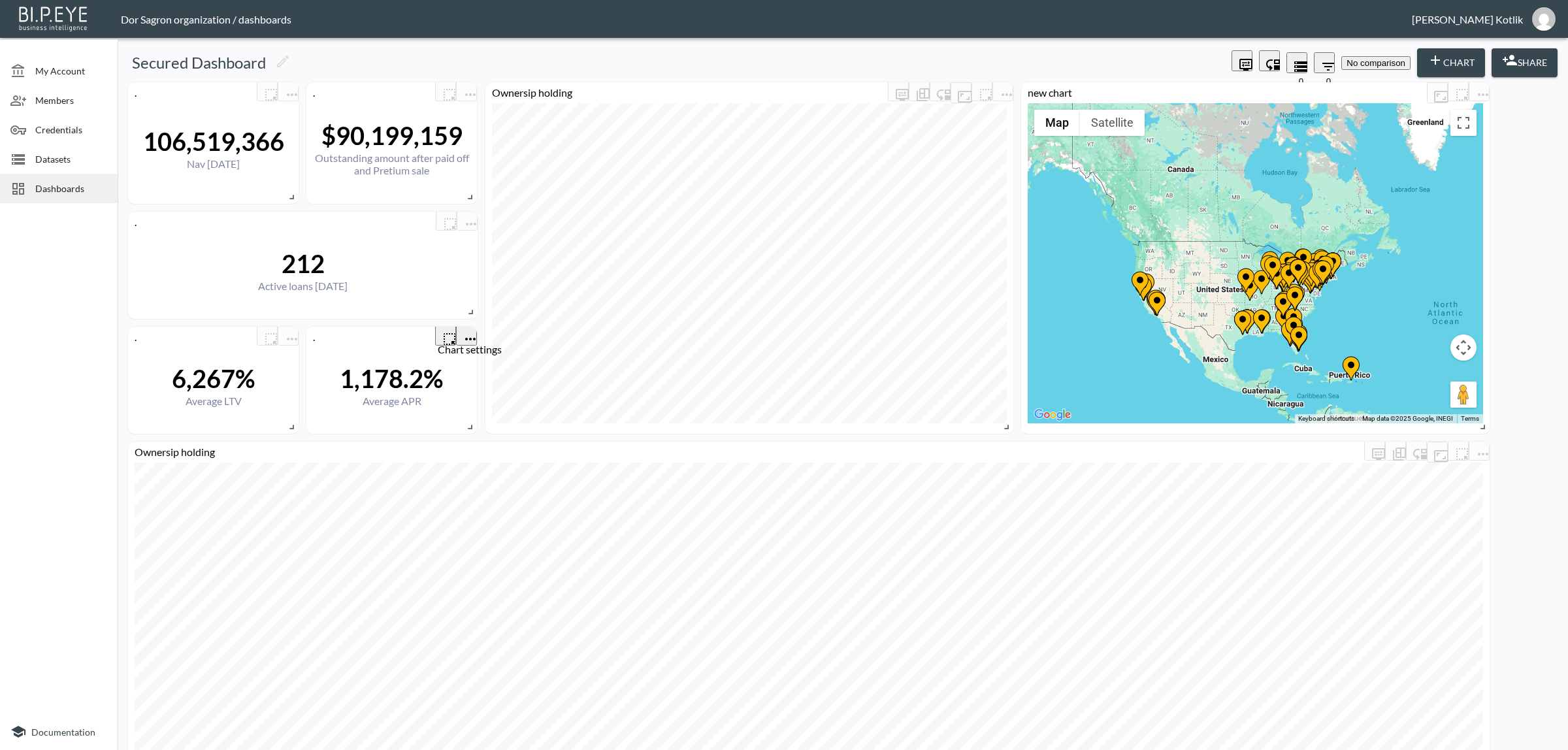
click at [463, 335] on icon "more" at bounding box center [470, 338] width 16 height 16
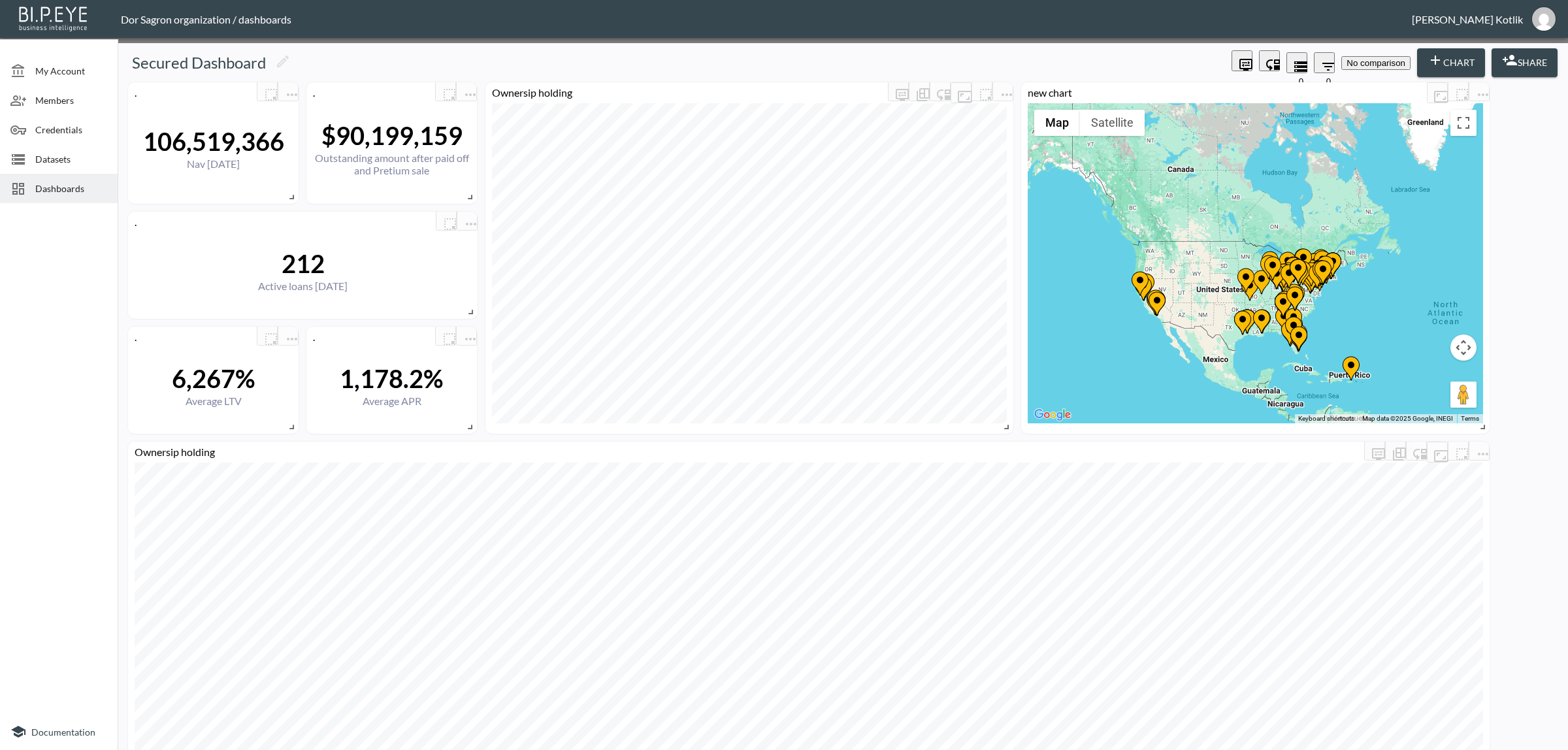
scroll to position [0, 69]
checkbox input "false"
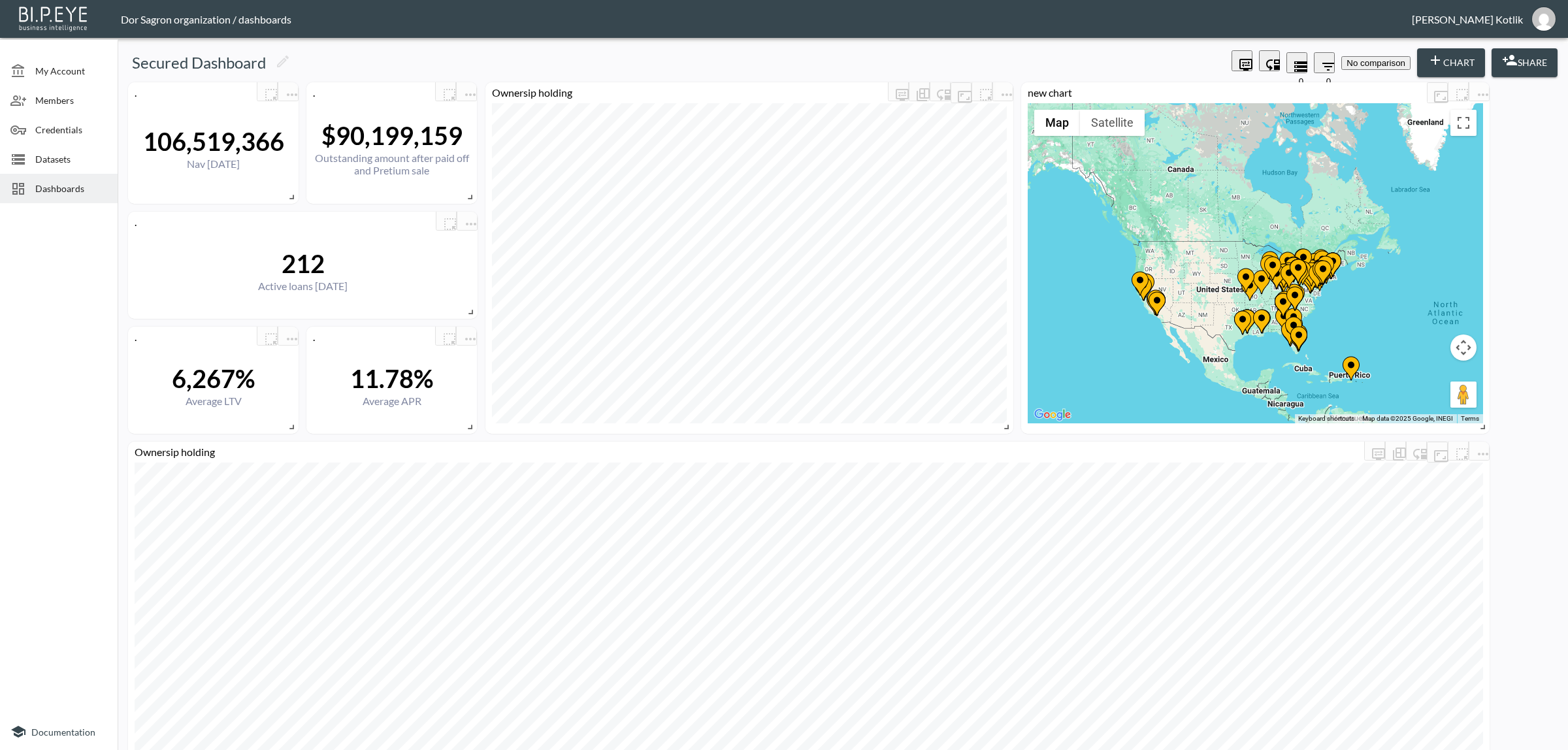
click at [60, 377] on div at bounding box center [59, 460] width 118 height 505
click at [288, 336] on icon "more" at bounding box center [292, 338] width 16 height 16
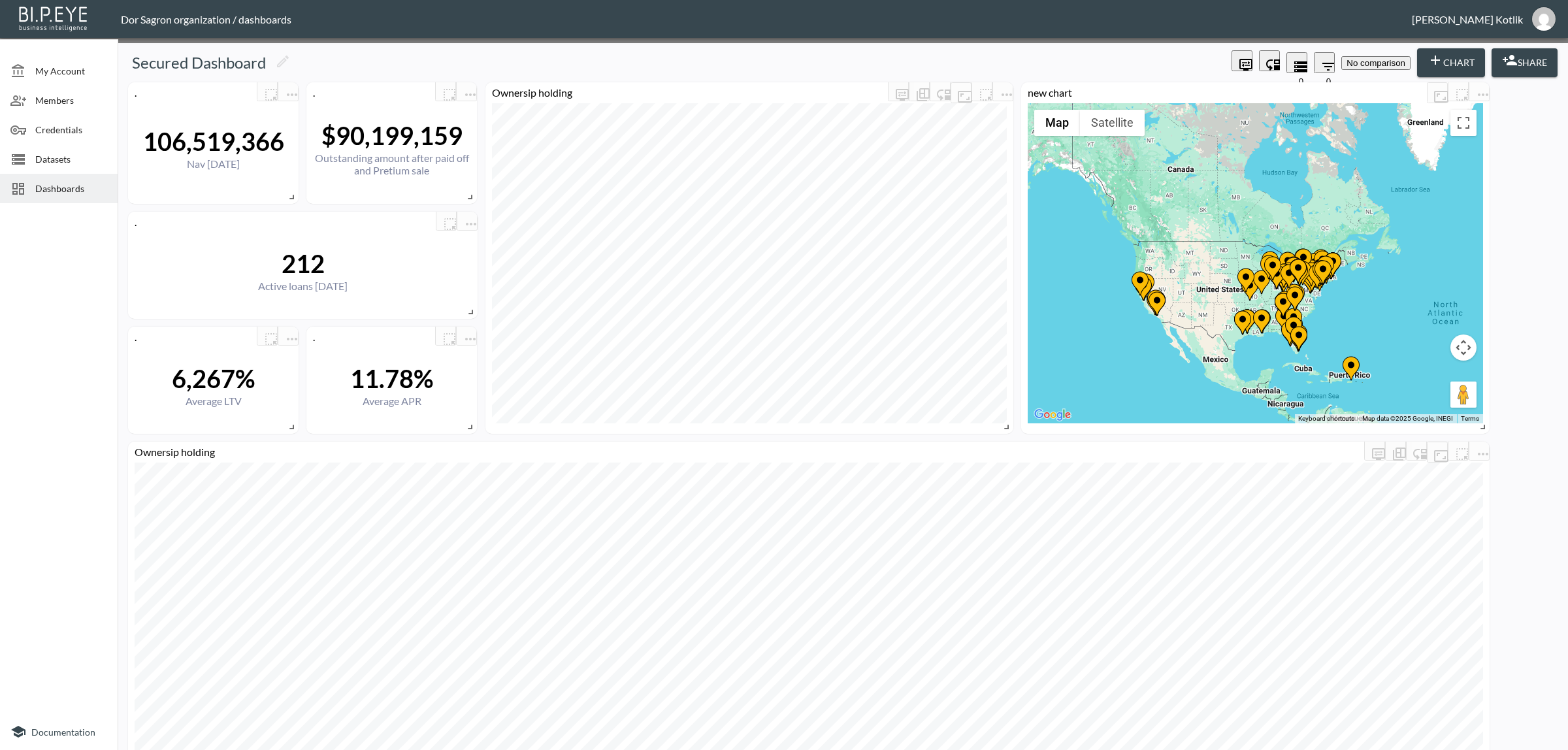
checkbox input "false"
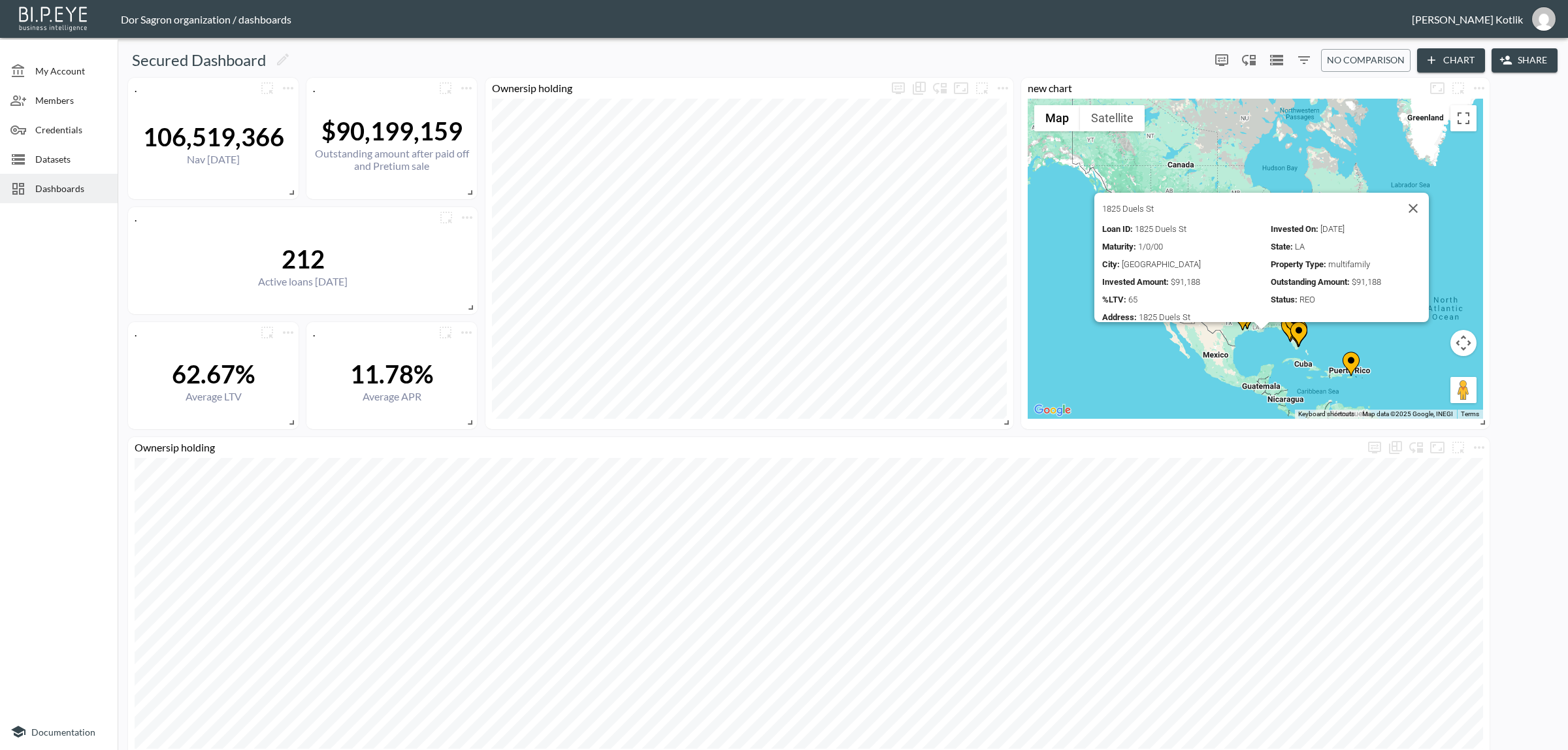
click at [54, 162] on span "Datasets" at bounding box center [71, 159] width 72 height 14
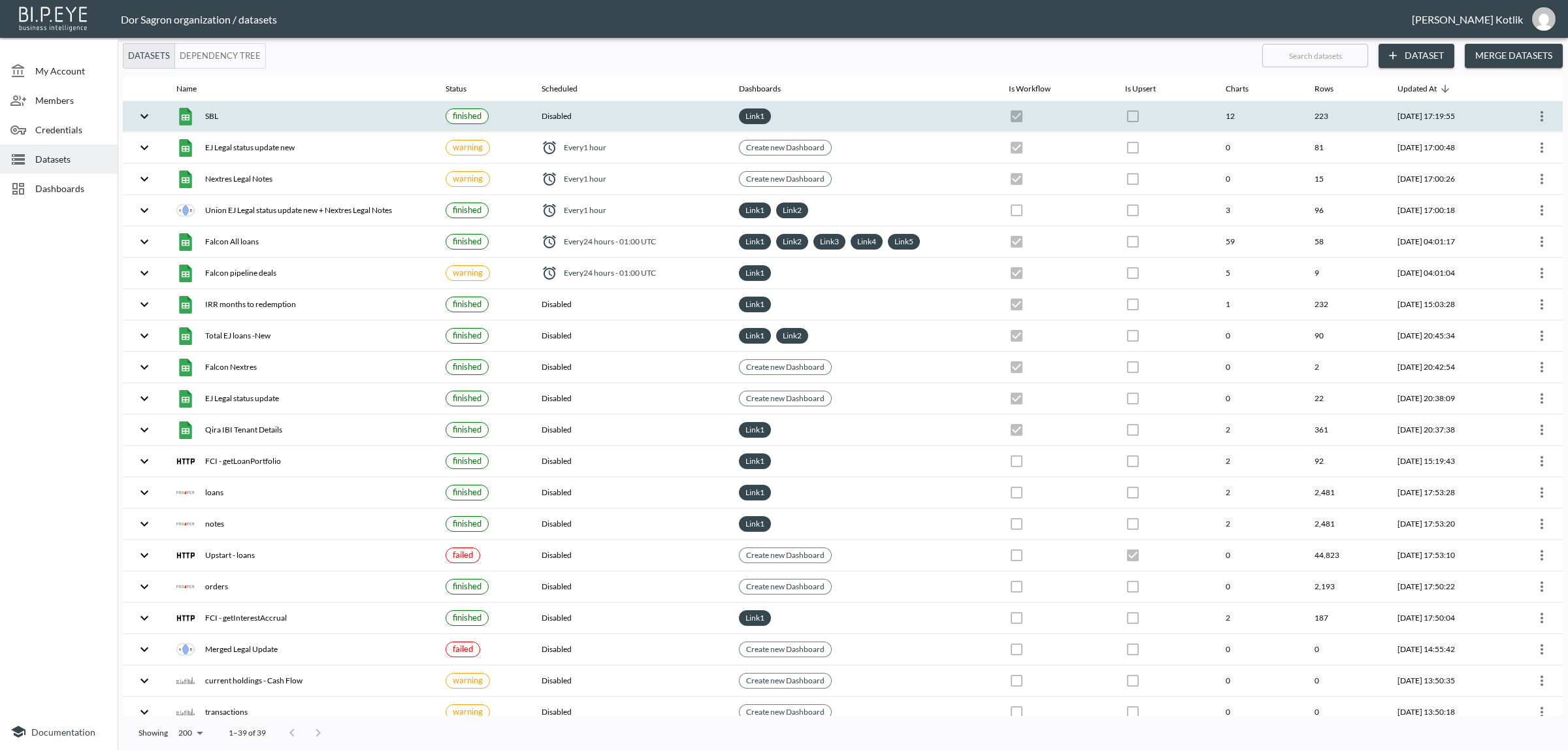
click at [1536, 123] on icon "more" at bounding box center [1542, 116] width 16 height 16
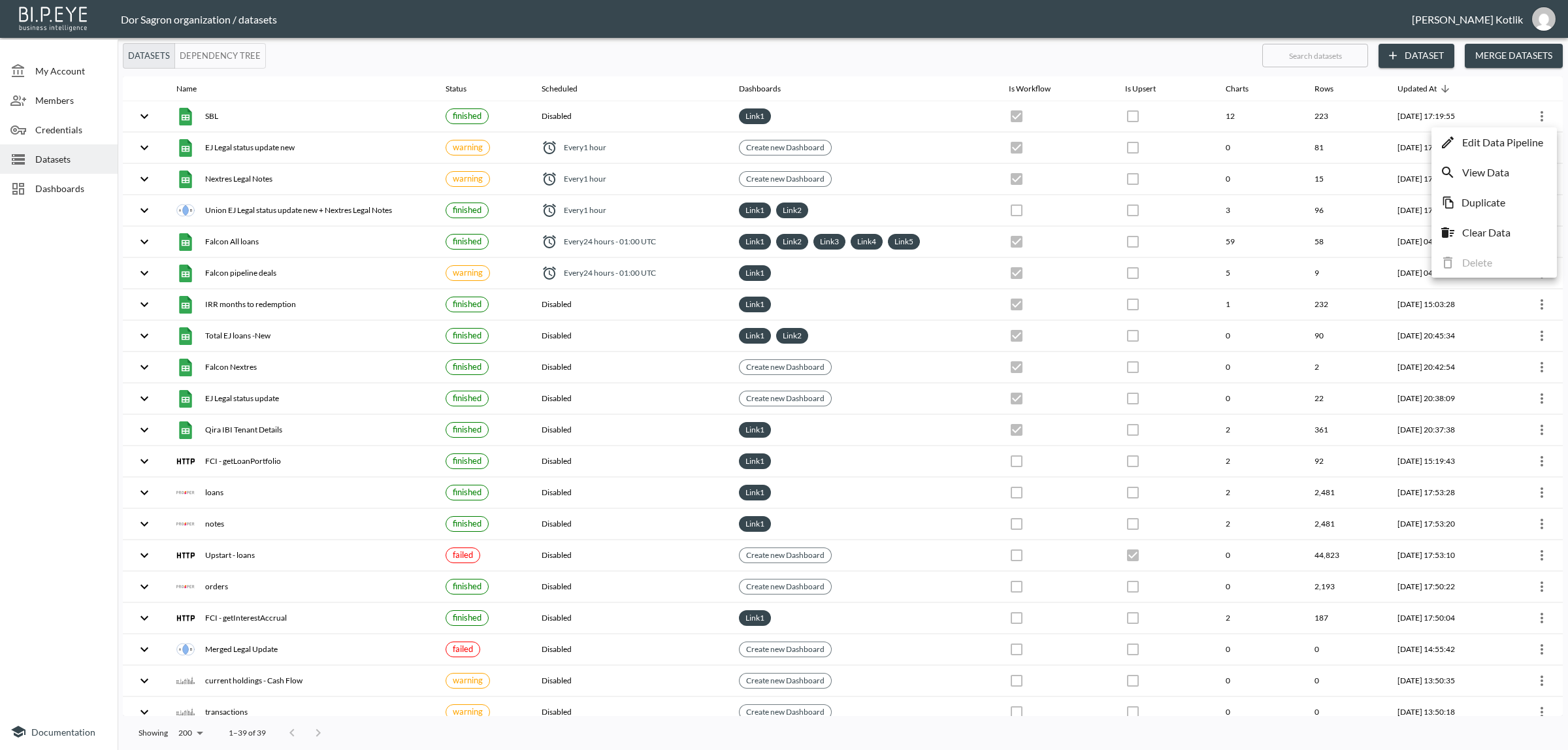
click at [1514, 154] on div "Edit Data Pipeline View Data Duplicate Clear Data Delete" at bounding box center [1494, 203] width 125 height 151
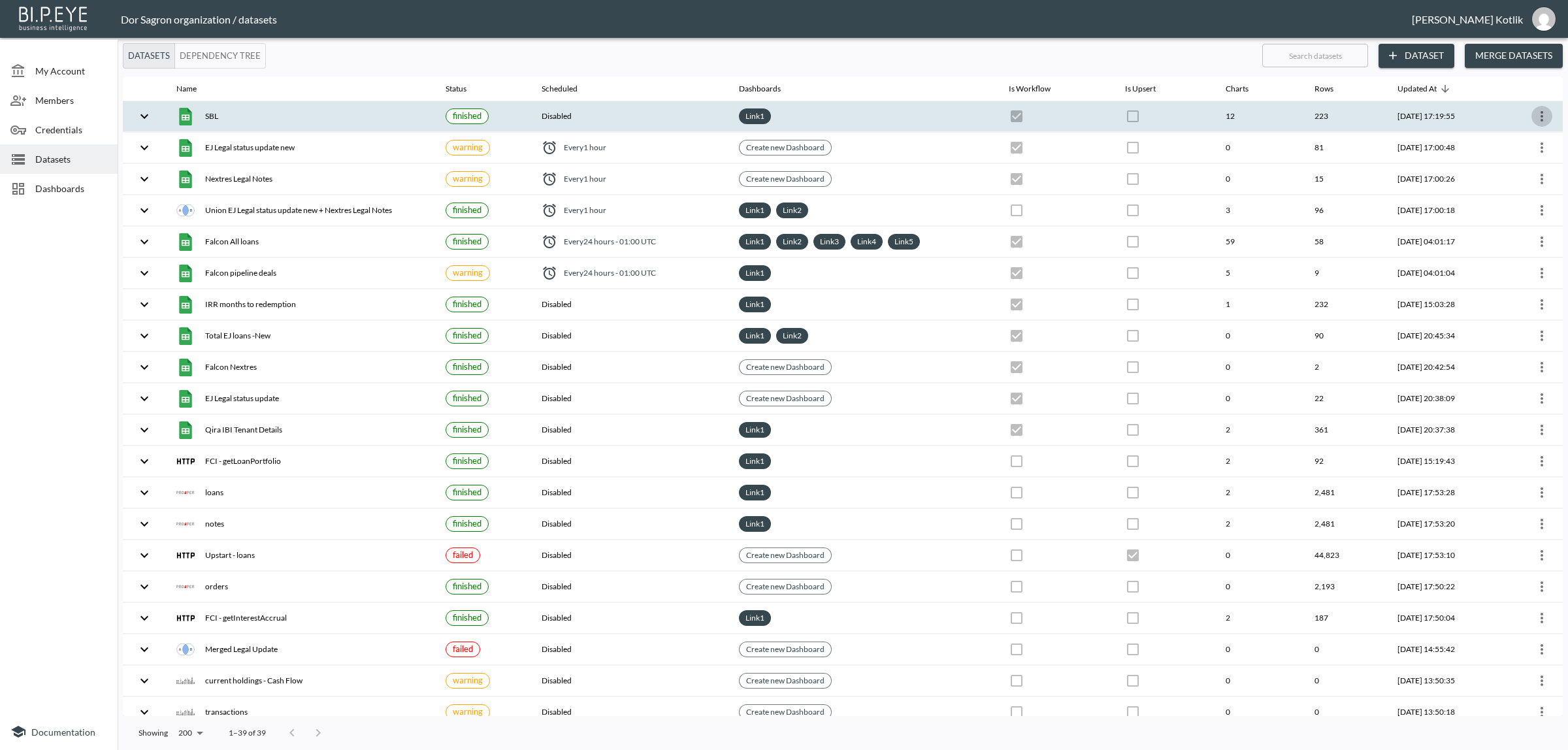
click at [1535, 118] on icon "more" at bounding box center [1542, 116] width 16 height 16
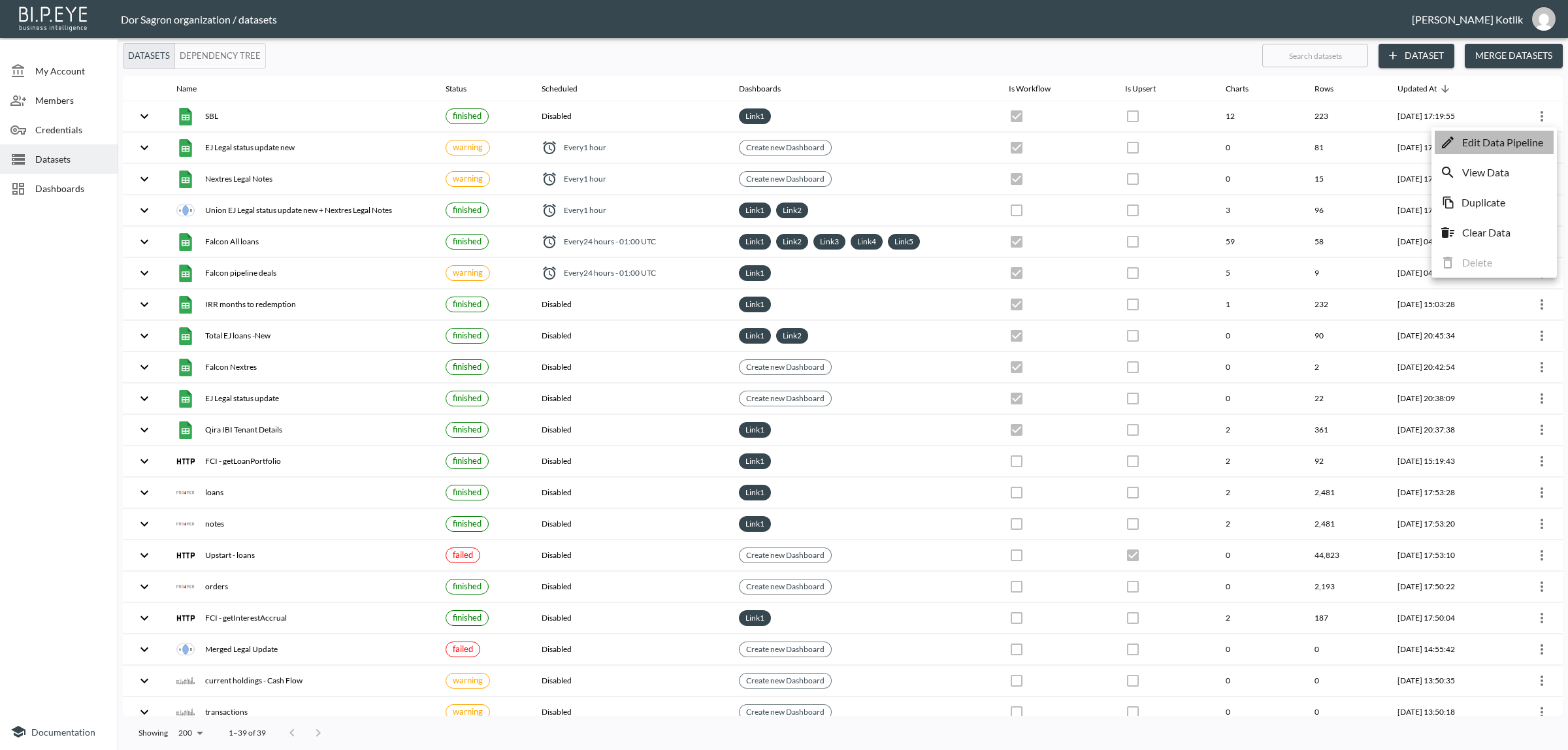
click at [1518, 138] on p "Edit Data Pipeline" at bounding box center [1502, 142] width 81 height 16
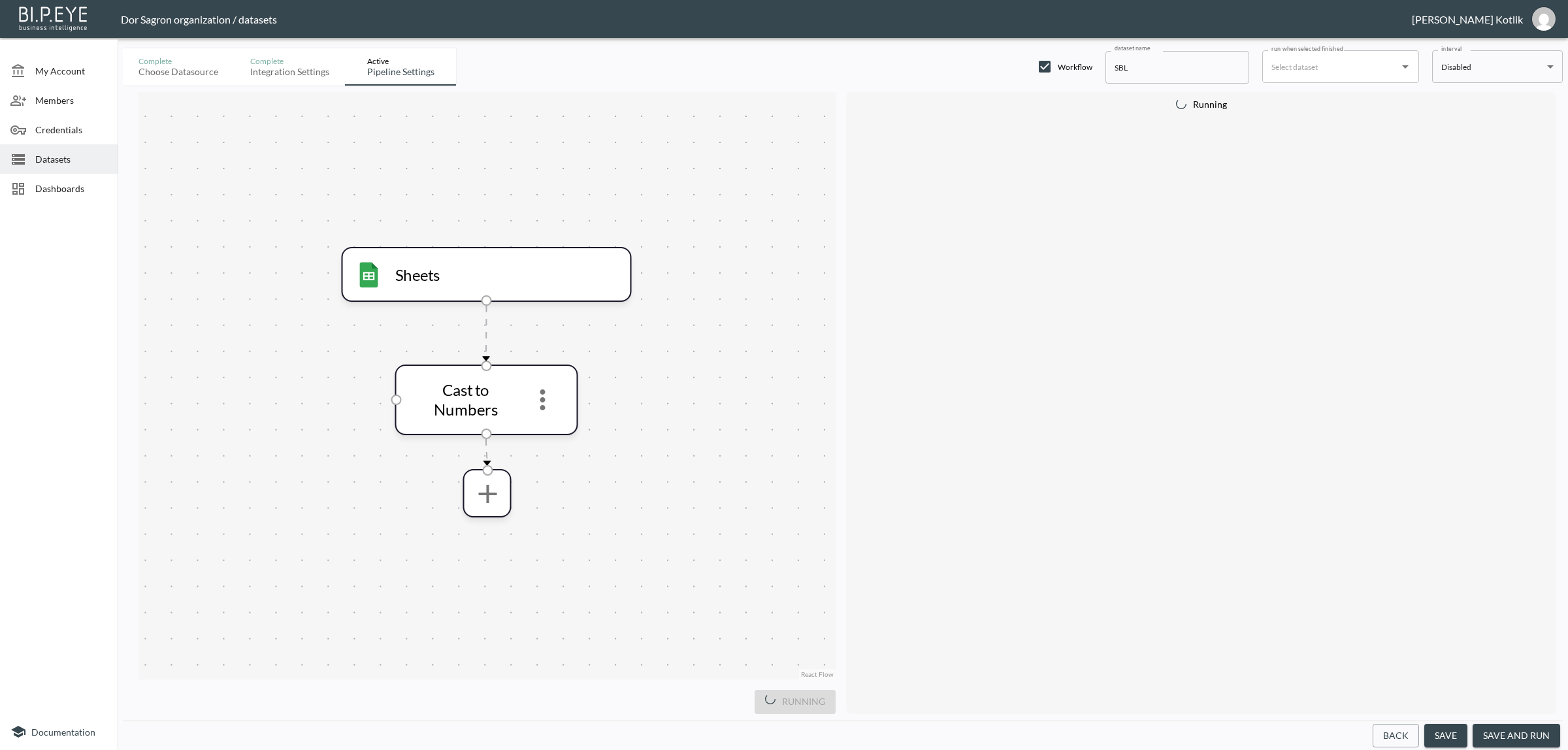
click at [1500, 730] on button "save and run" at bounding box center [1516, 736] width 87 height 24
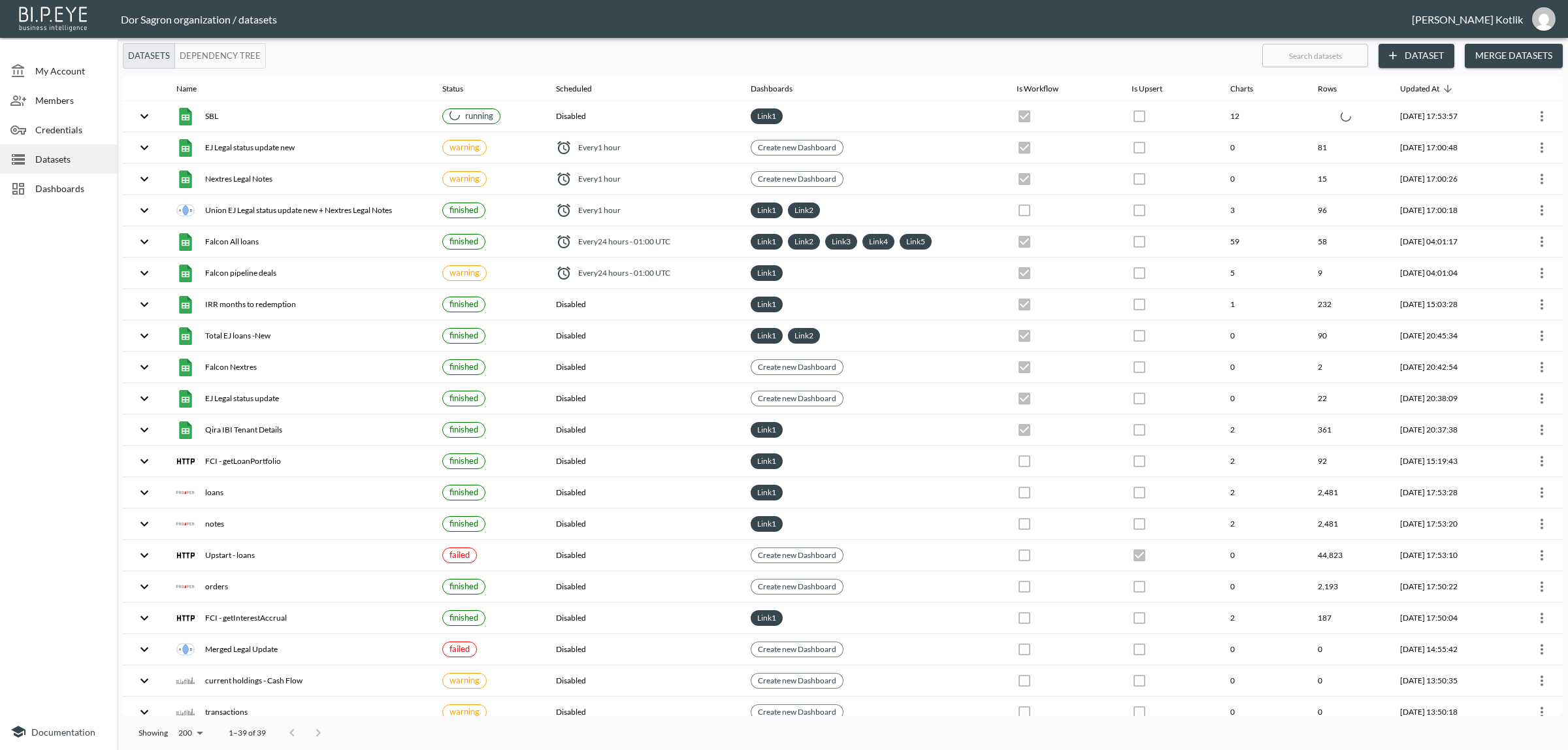
click at [34, 187] on div at bounding box center [22, 189] width 25 height 16
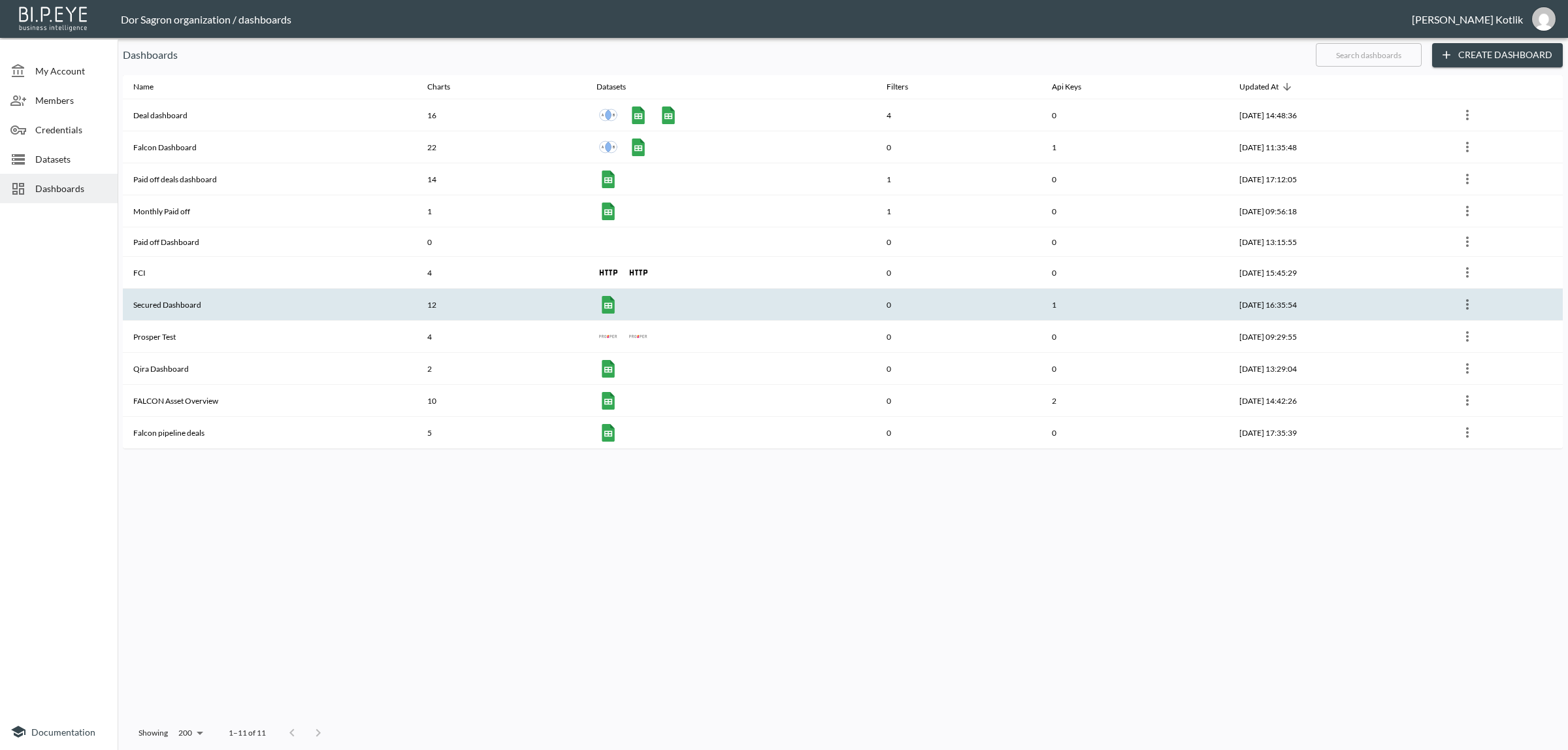
click at [168, 302] on th "Secured Dashboard" at bounding box center [270, 305] width 294 height 32
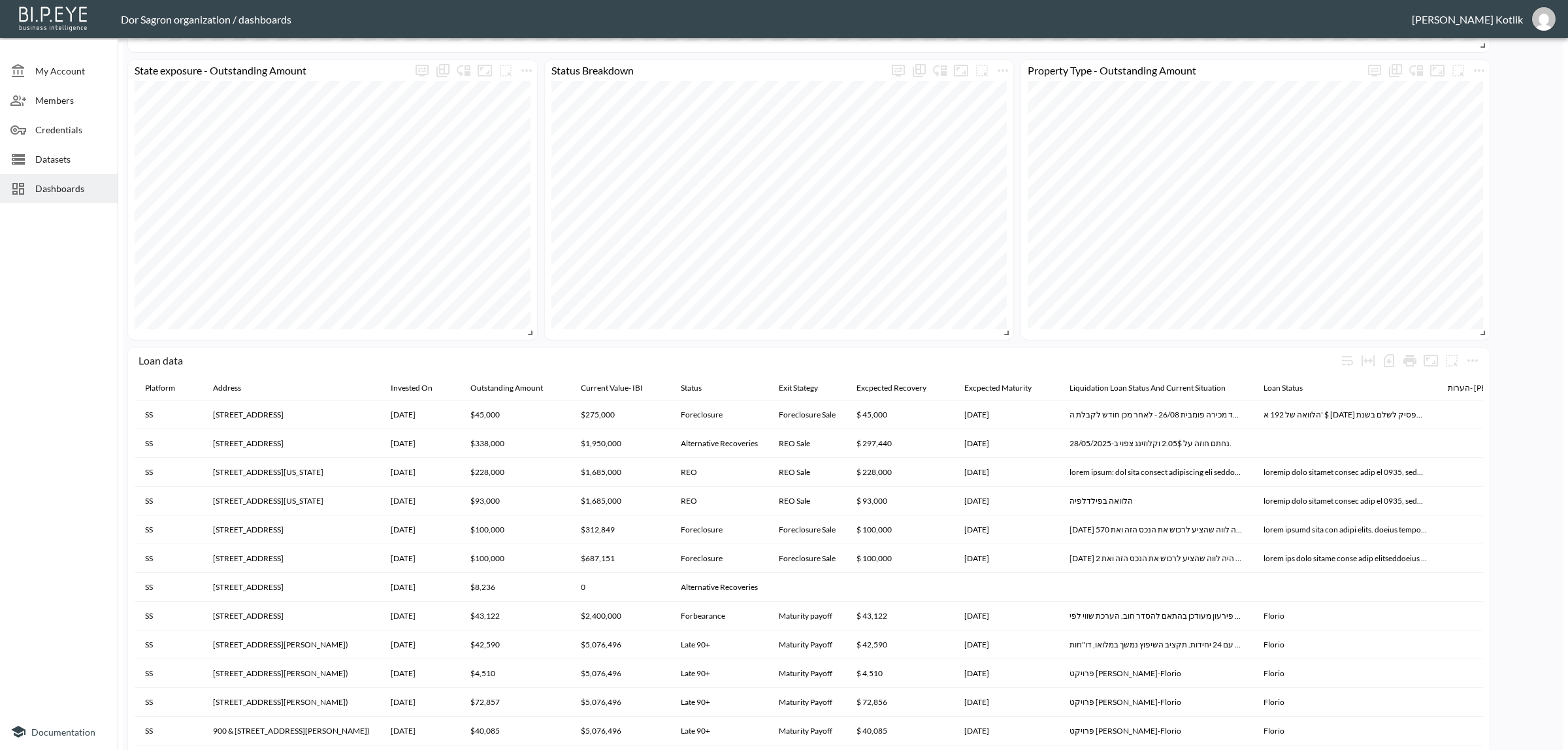
scroll to position [735, 0]
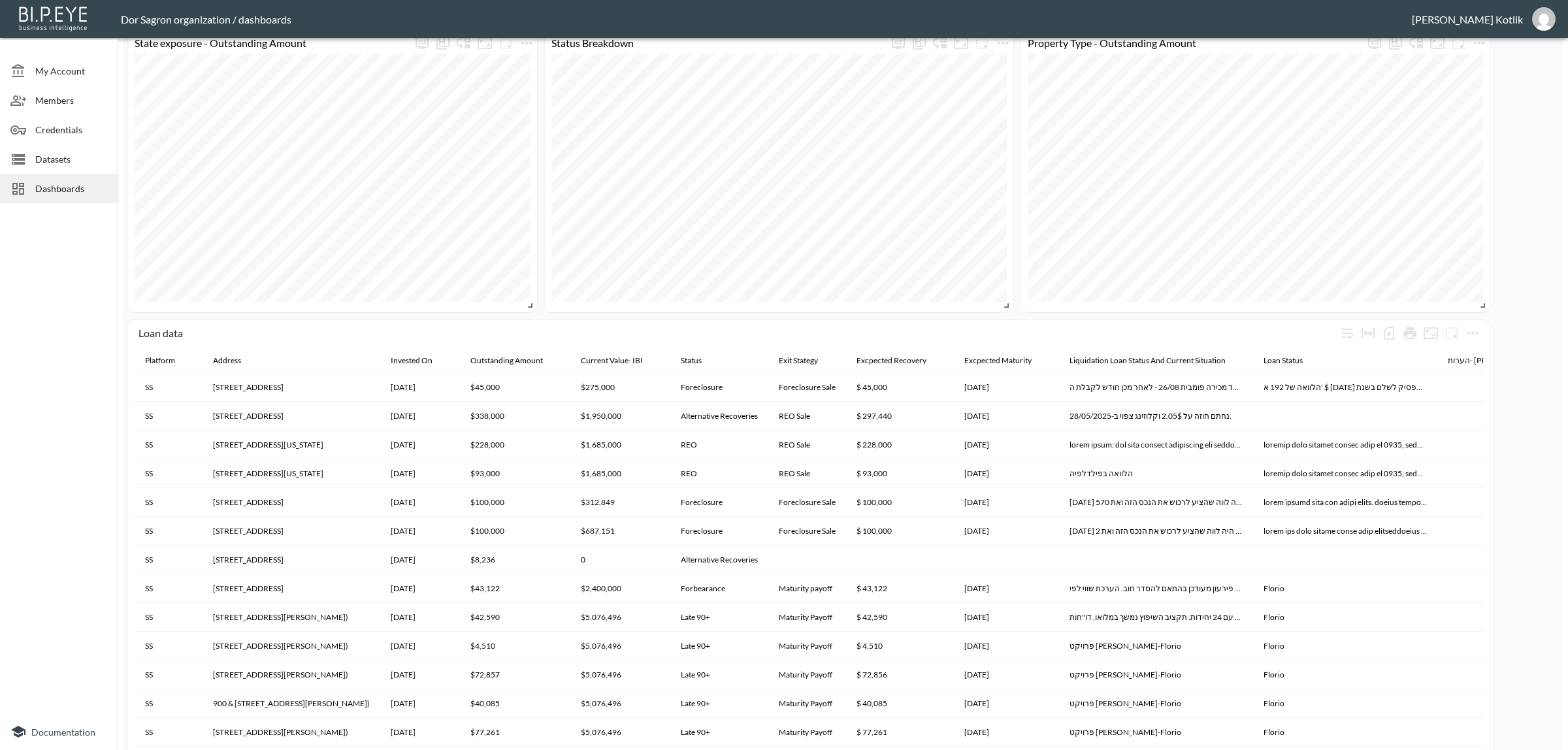
click at [17, 152] on icon at bounding box center [18, 159] width 16 height 16
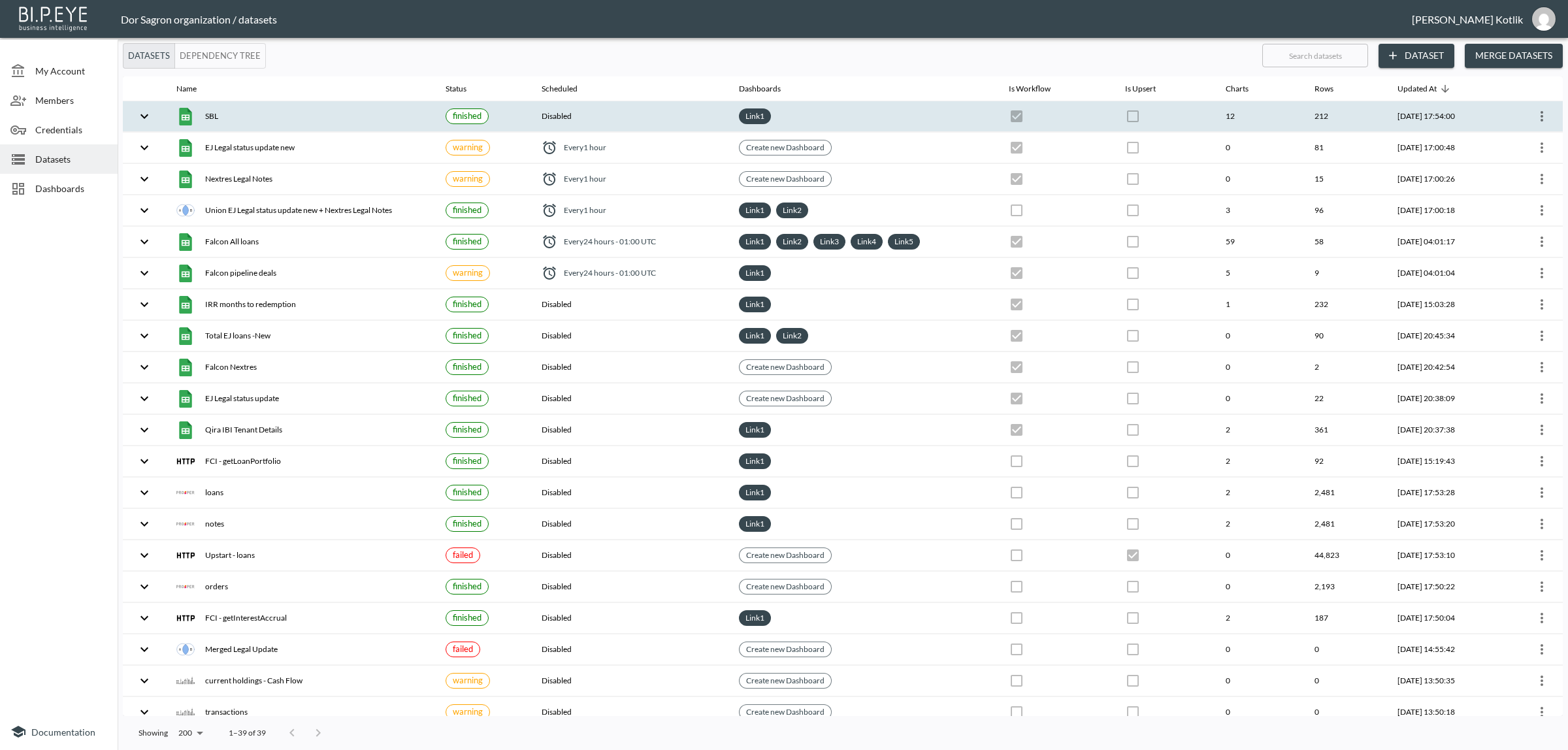
click at [1542, 118] on icon "more" at bounding box center [1542, 116] width 16 height 16
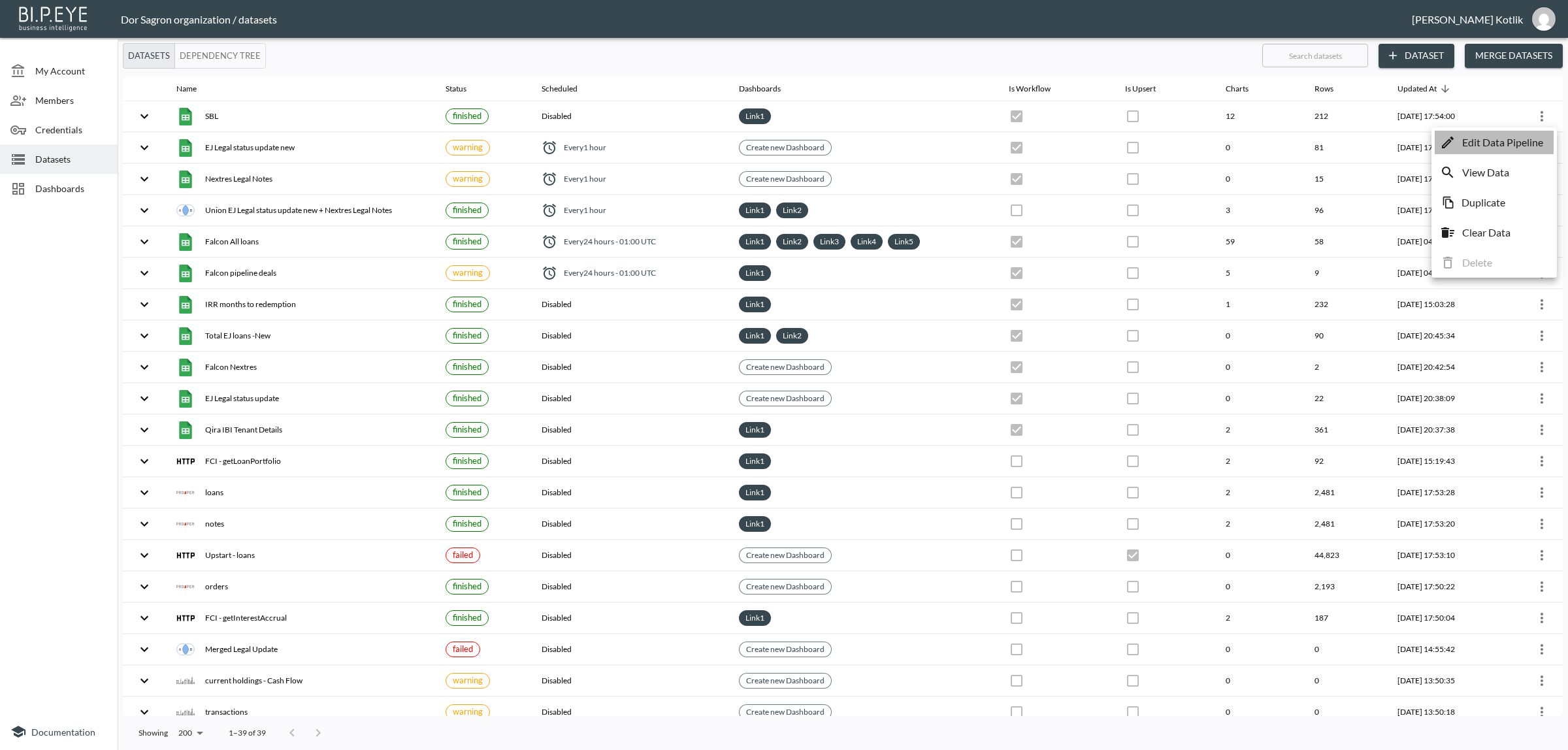
click at [1523, 138] on p "Edit Data Pipeline" at bounding box center [1502, 142] width 81 height 16
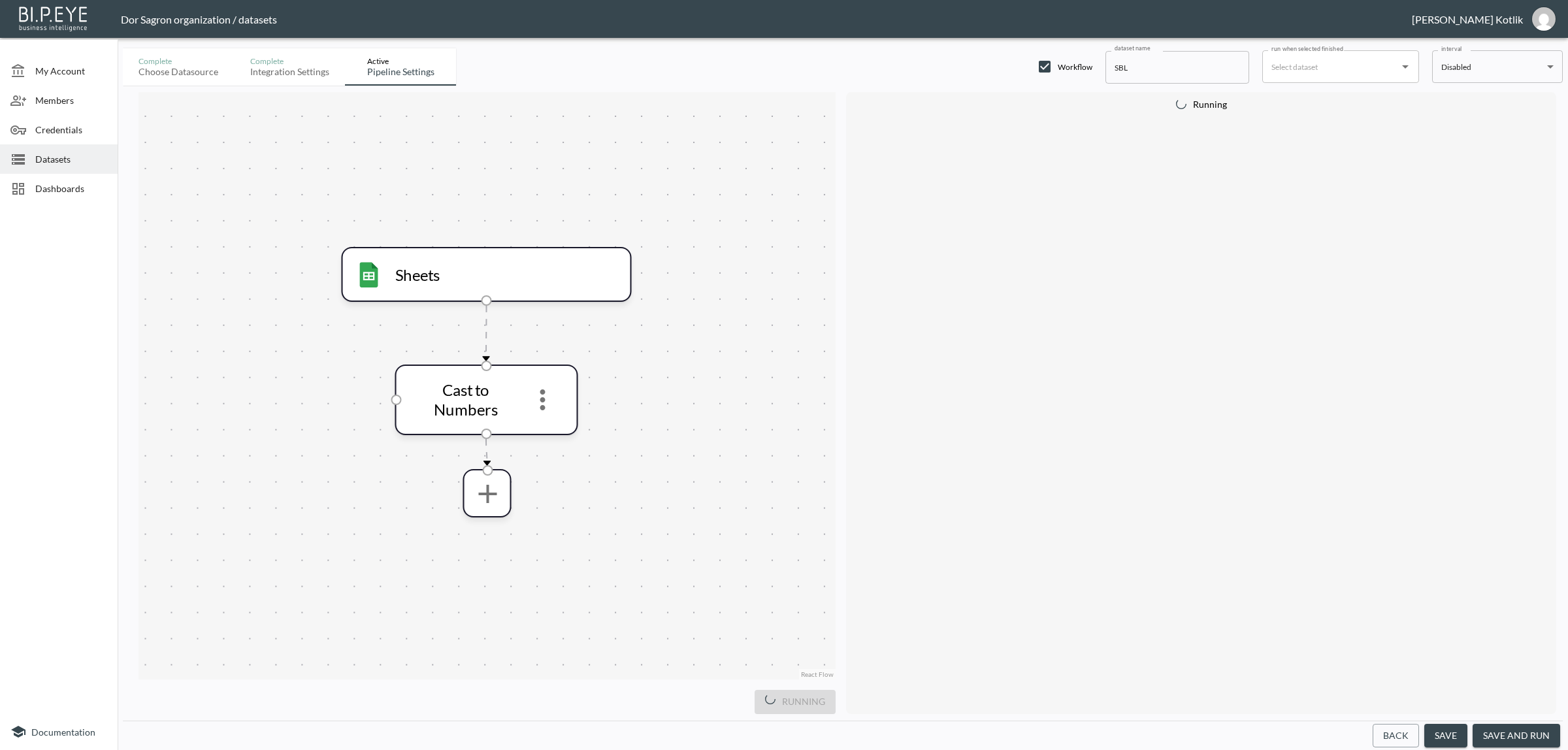
click at [1536, 733] on button "save and run" at bounding box center [1516, 736] width 87 height 24
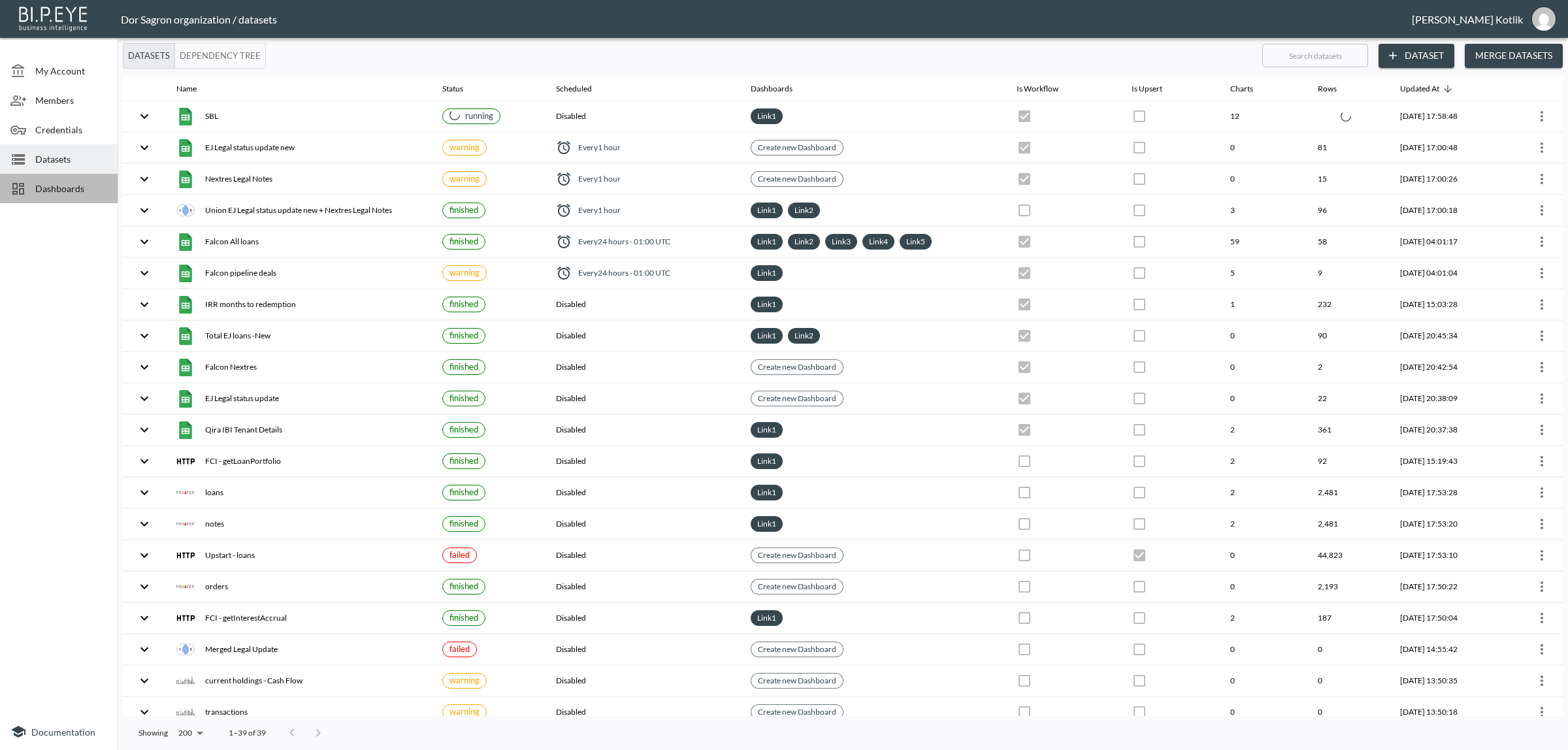
click at [49, 184] on span "Dashboards" at bounding box center [71, 188] width 72 height 14
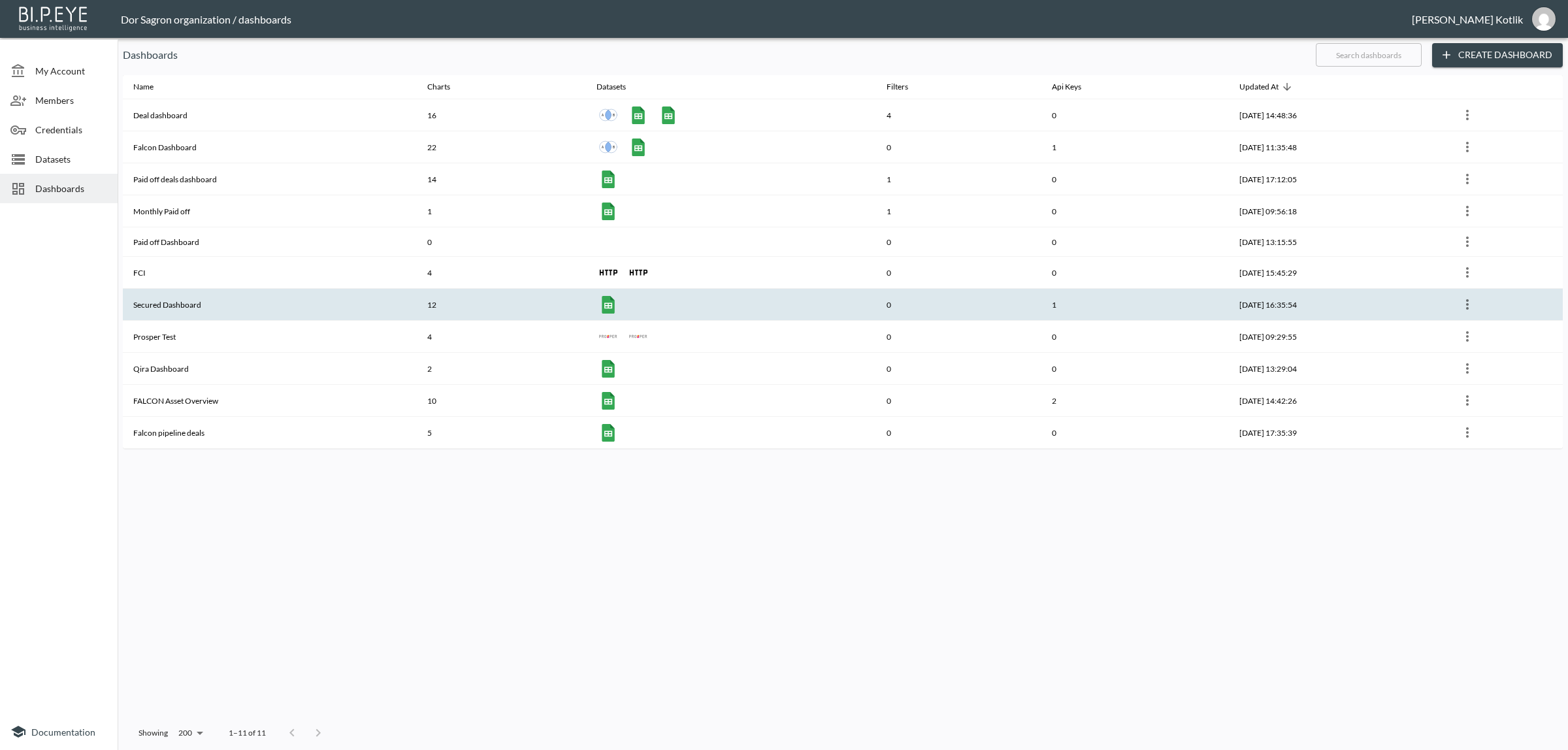
click at [149, 302] on th "Secured Dashboard" at bounding box center [270, 305] width 294 height 32
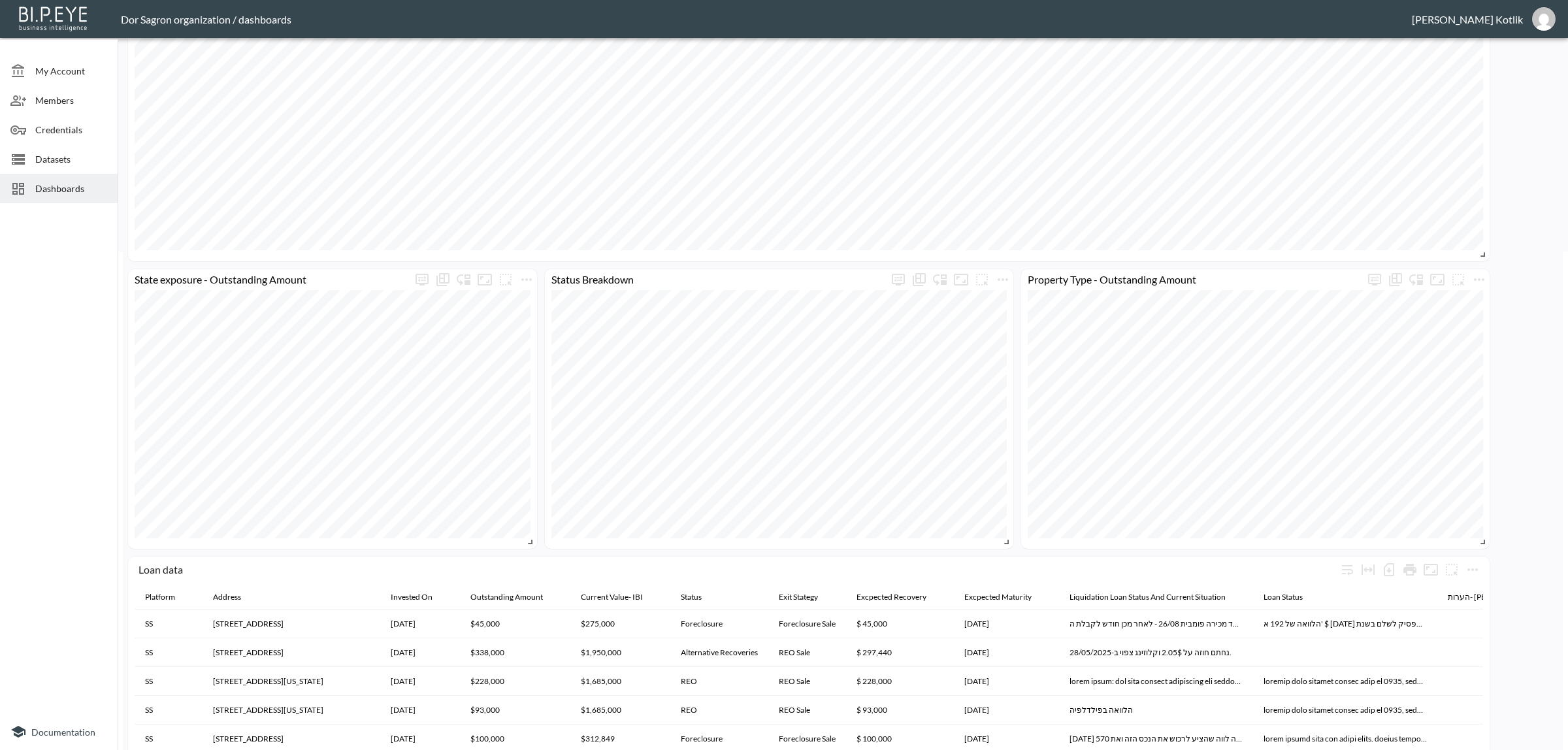
scroll to position [490, 0]
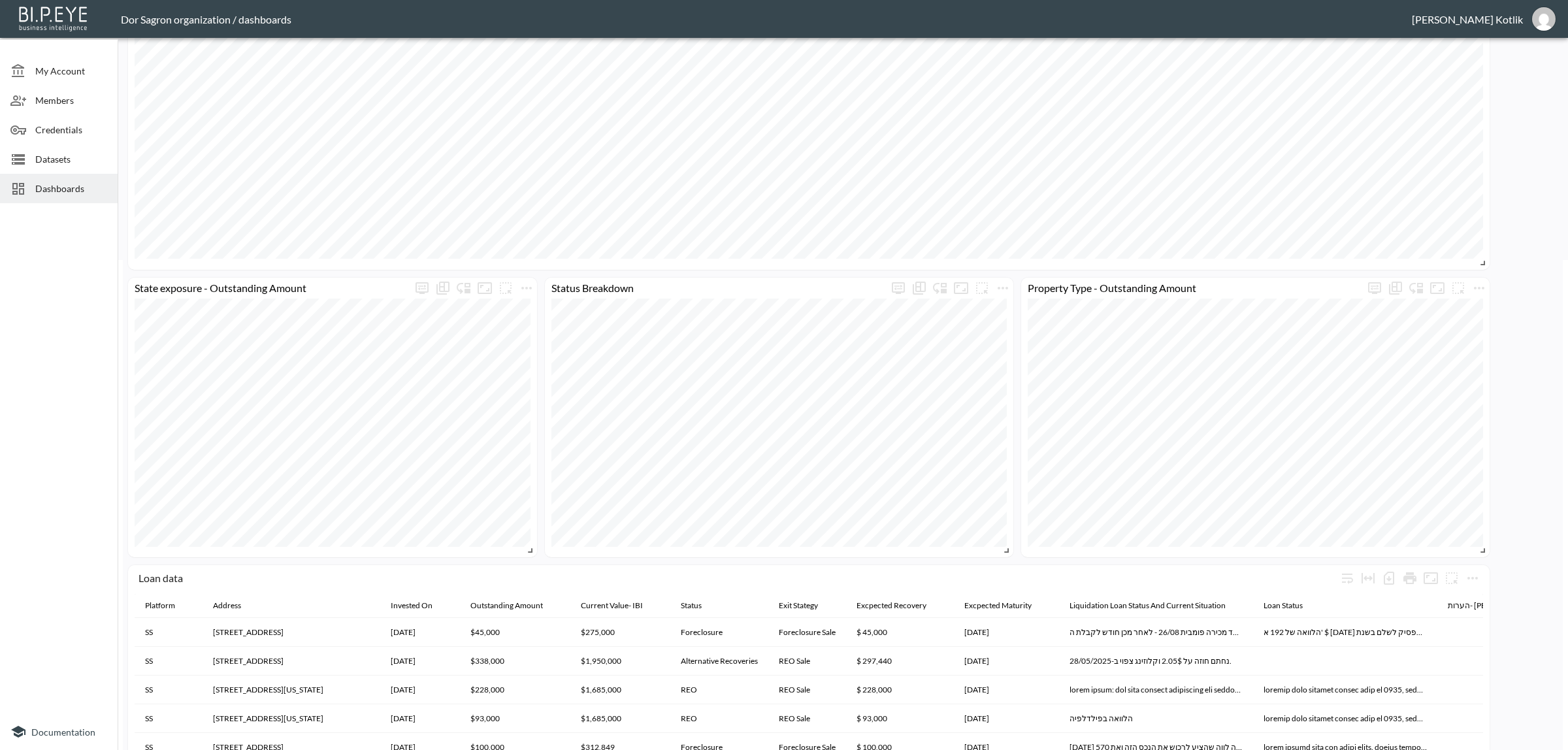
click at [39, 158] on span "Datasets" at bounding box center [71, 159] width 72 height 14
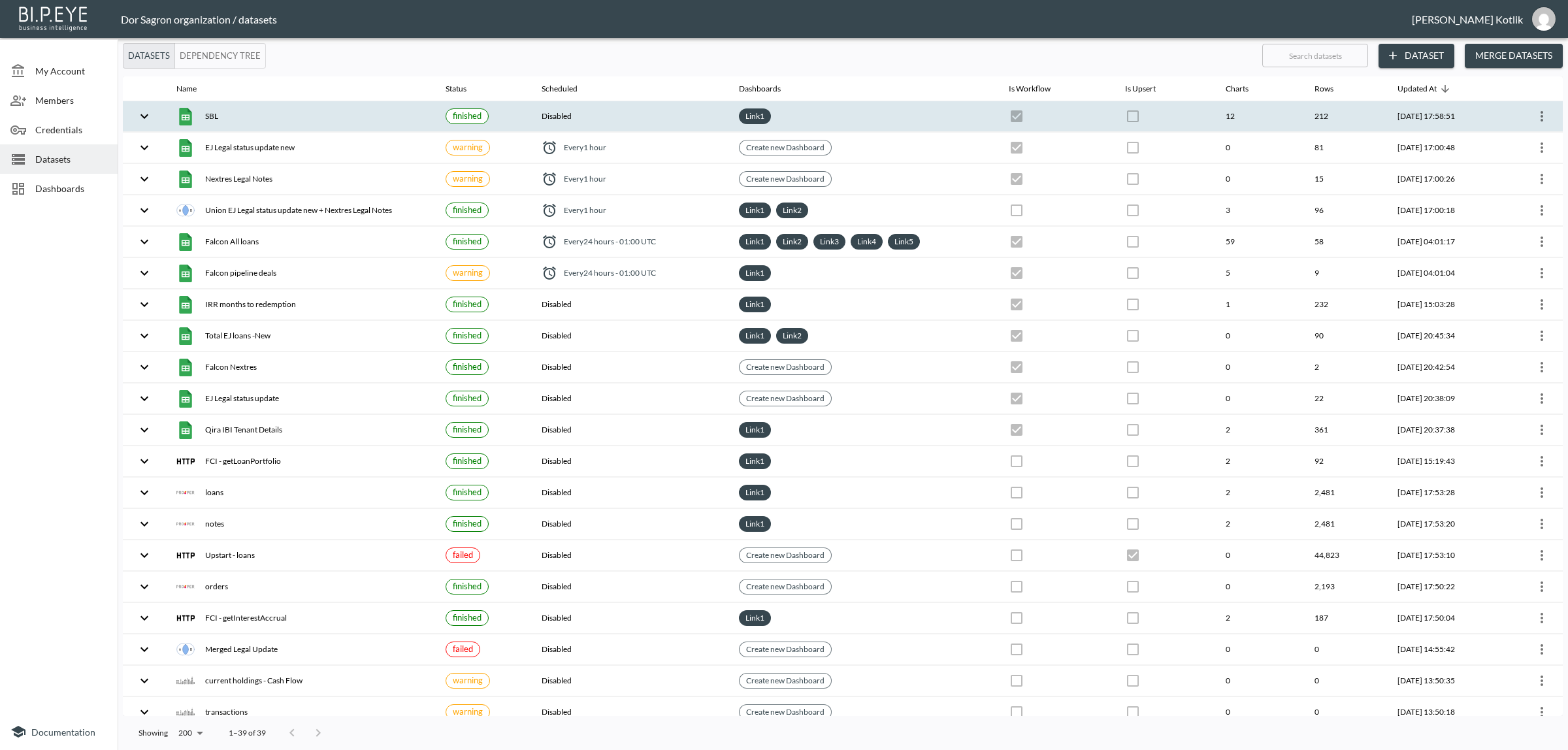
click at [1535, 116] on icon "more" at bounding box center [1542, 116] width 16 height 16
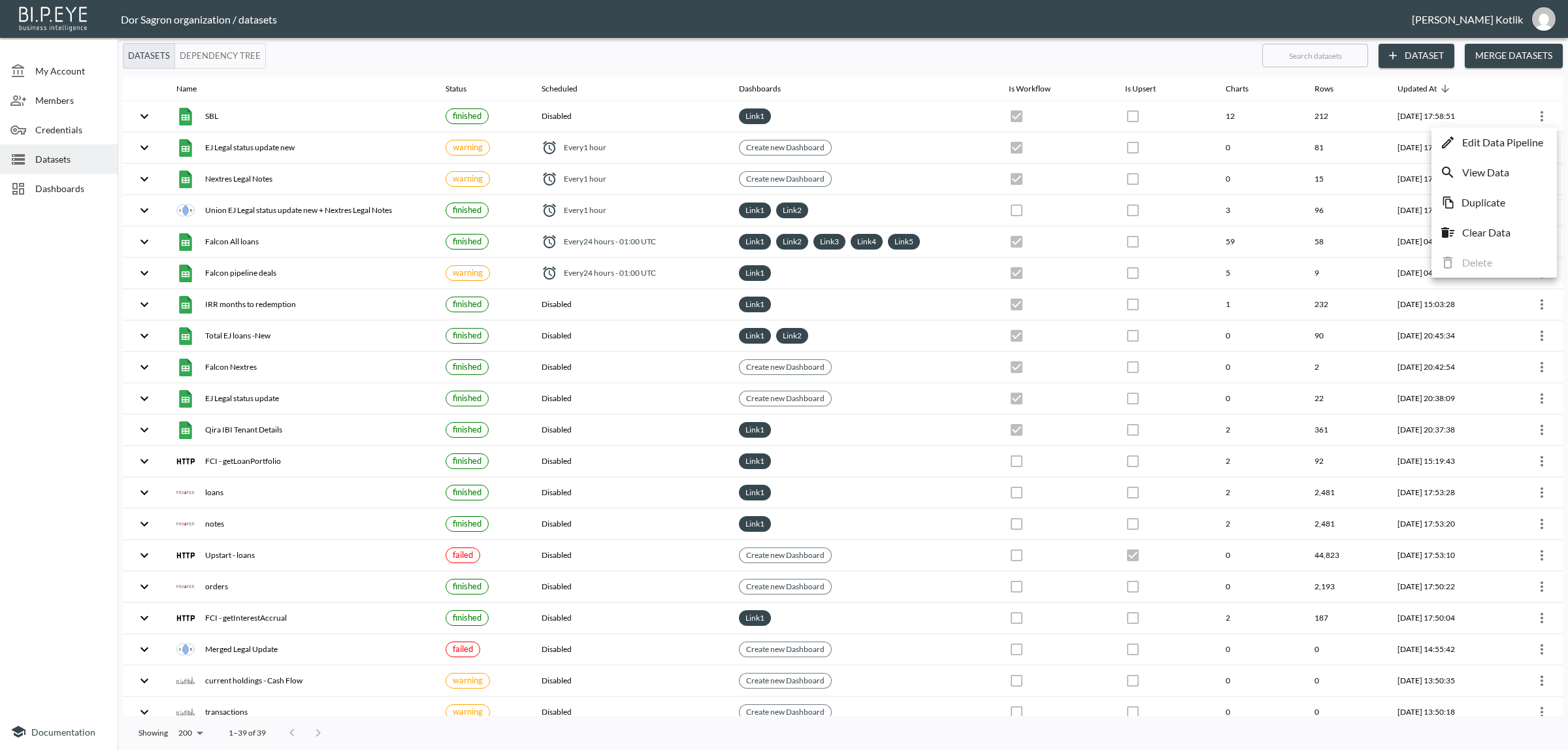
click at [1519, 148] on p "Edit Data Pipeline" at bounding box center [1502, 142] width 81 height 16
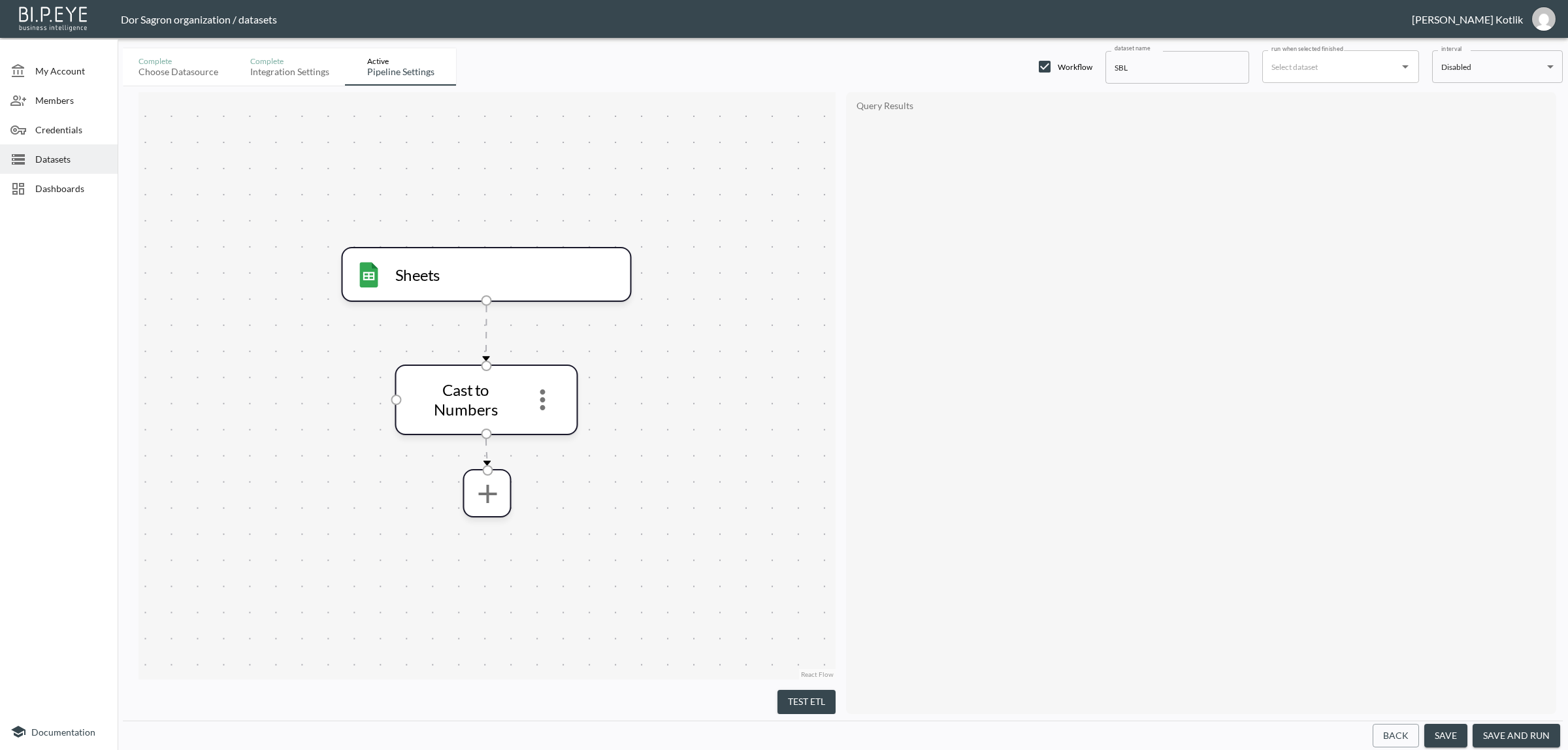
click at [1409, 737] on button "Back" at bounding box center [1396, 736] width 46 height 24
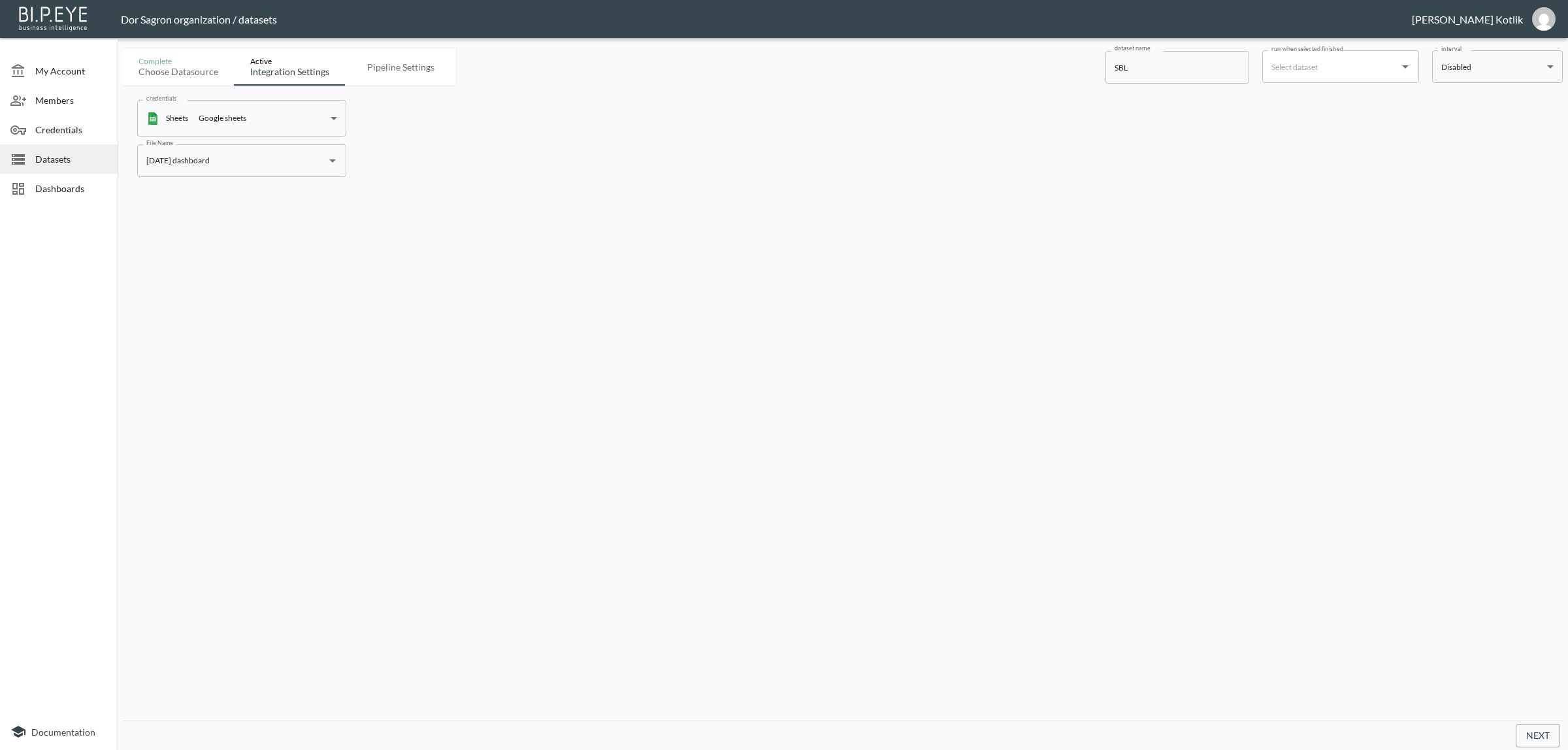
click at [1541, 733] on button "Next" at bounding box center [1538, 736] width 45 height 24
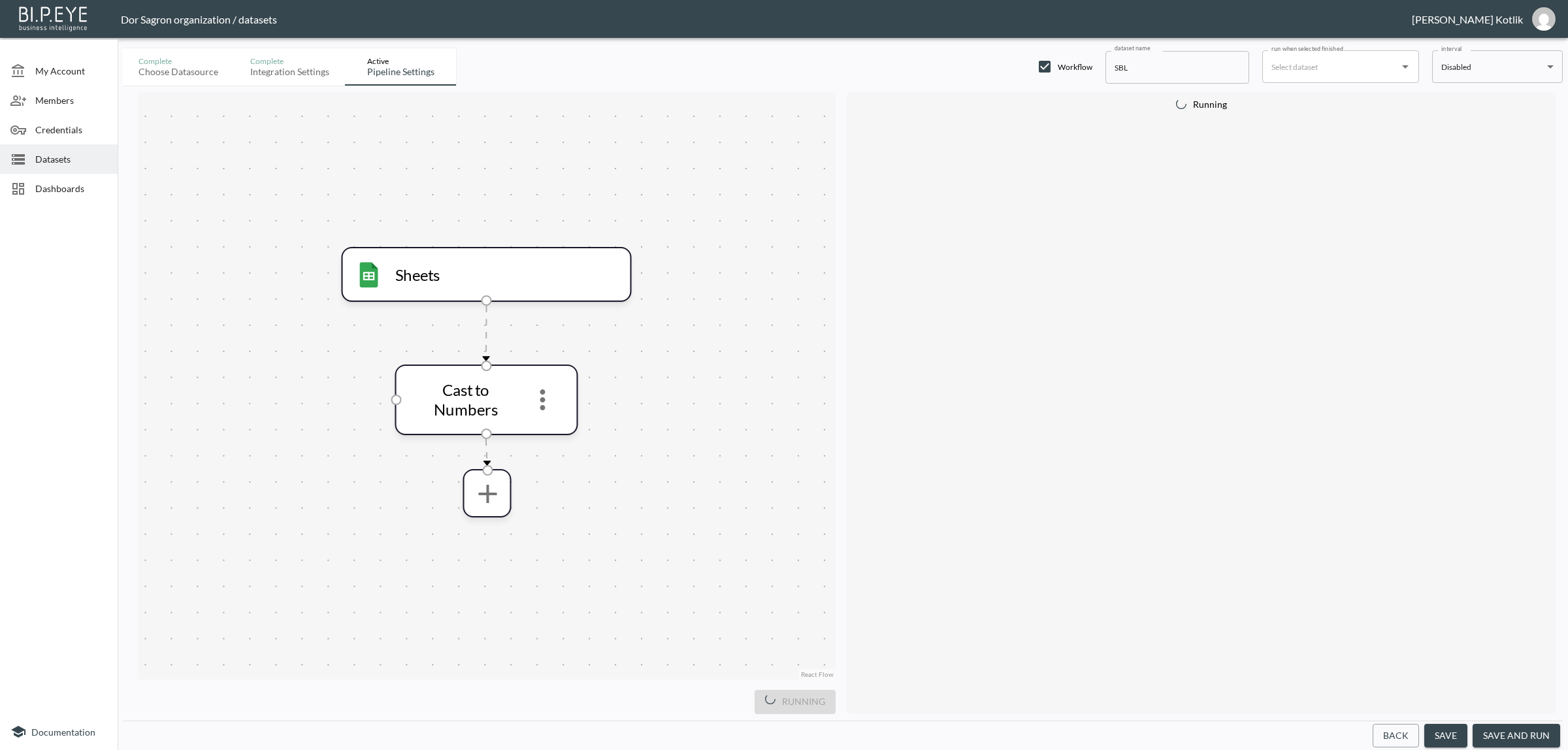
click at [1501, 733] on button "save and run" at bounding box center [1516, 736] width 87 height 24
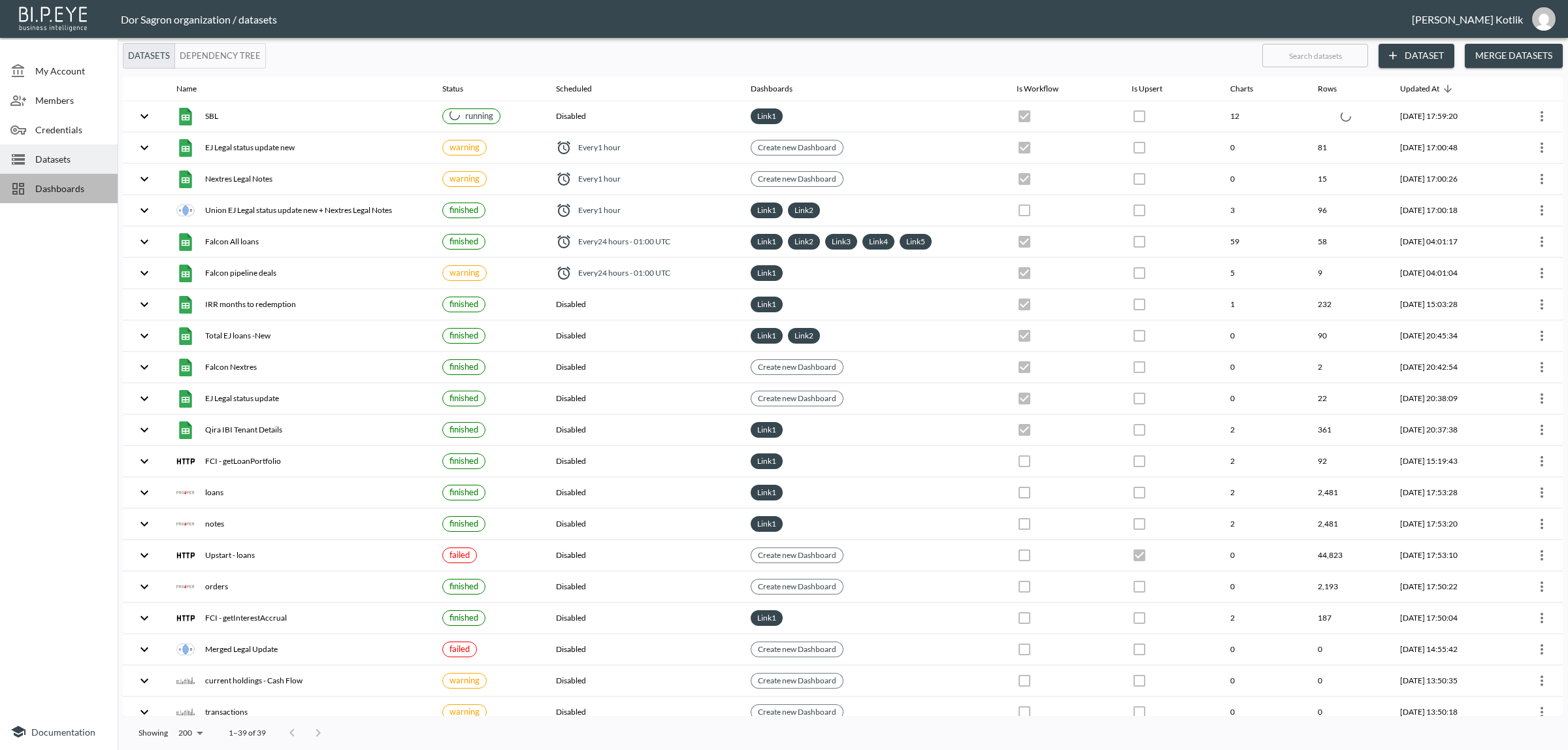
click at [73, 184] on span "Dashboards" at bounding box center [71, 188] width 72 height 14
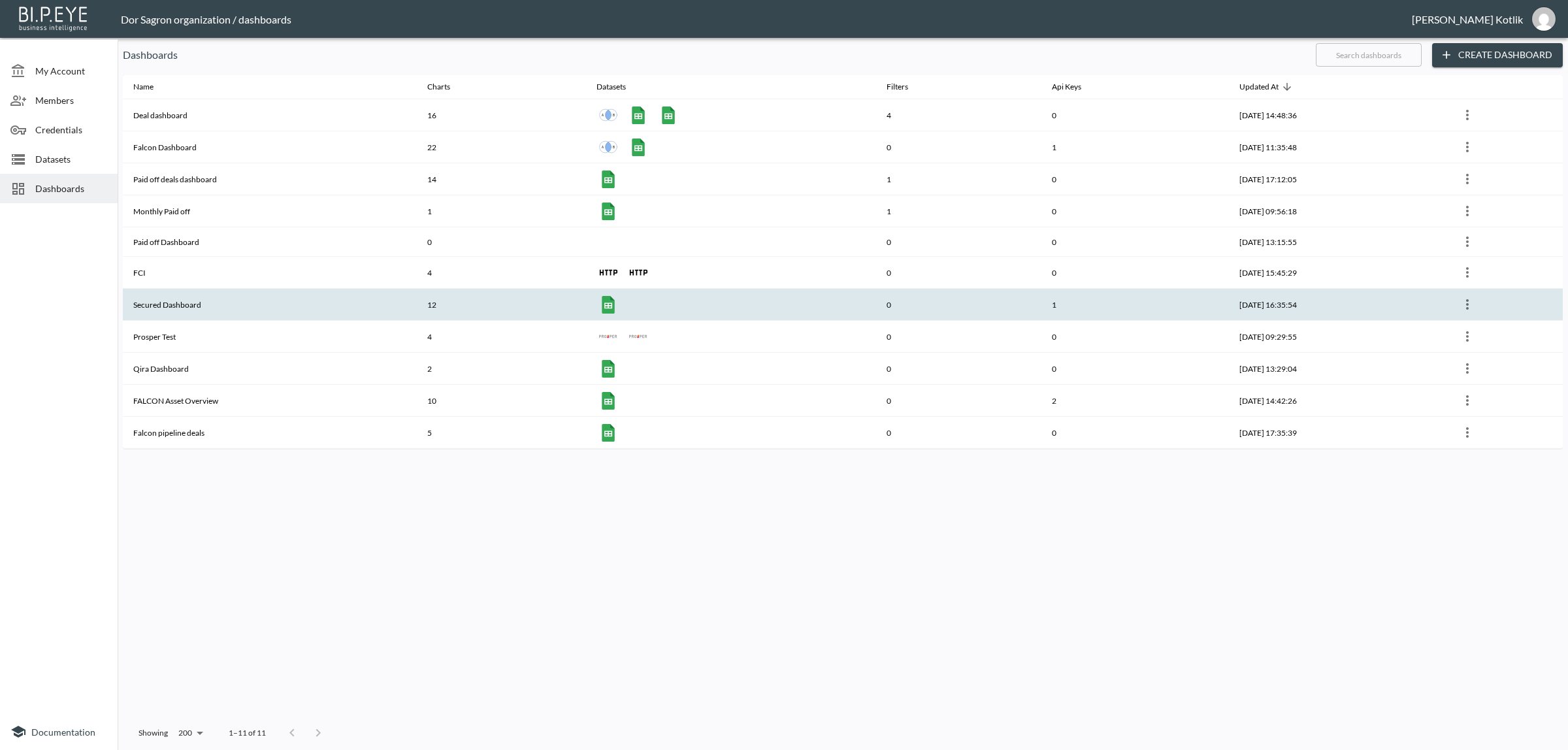
click at [185, 315] on th "Secured Dashboard" at bounding box center [270, 305] width 294 height 32
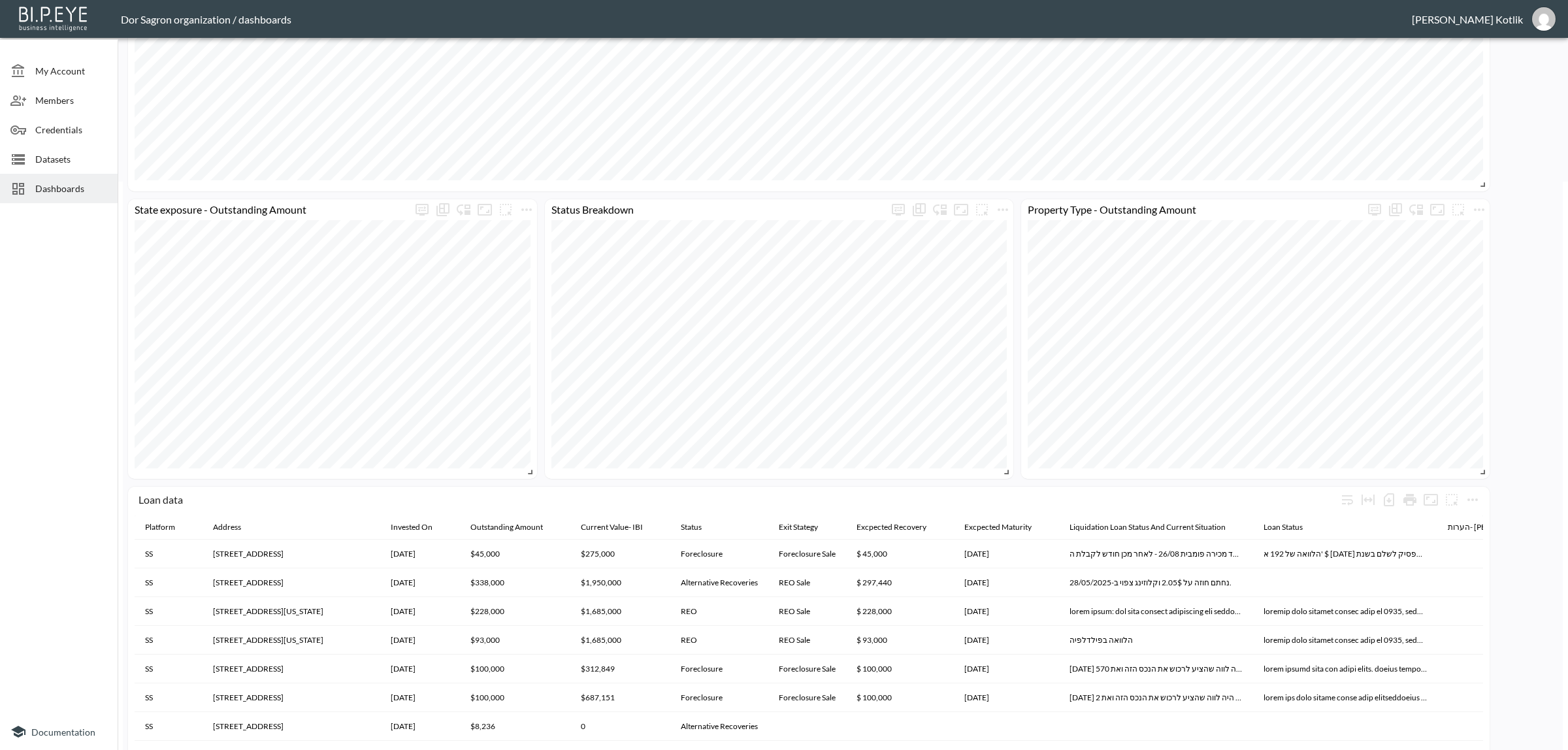
scroll to position [572, 0]
click at [1475, 208] on icon "more" at bounding box center [1479, 206] width 16 height 16
click at [1469, 223] on p "Edit" at bounding box center [1464, 230] width 19 height 16
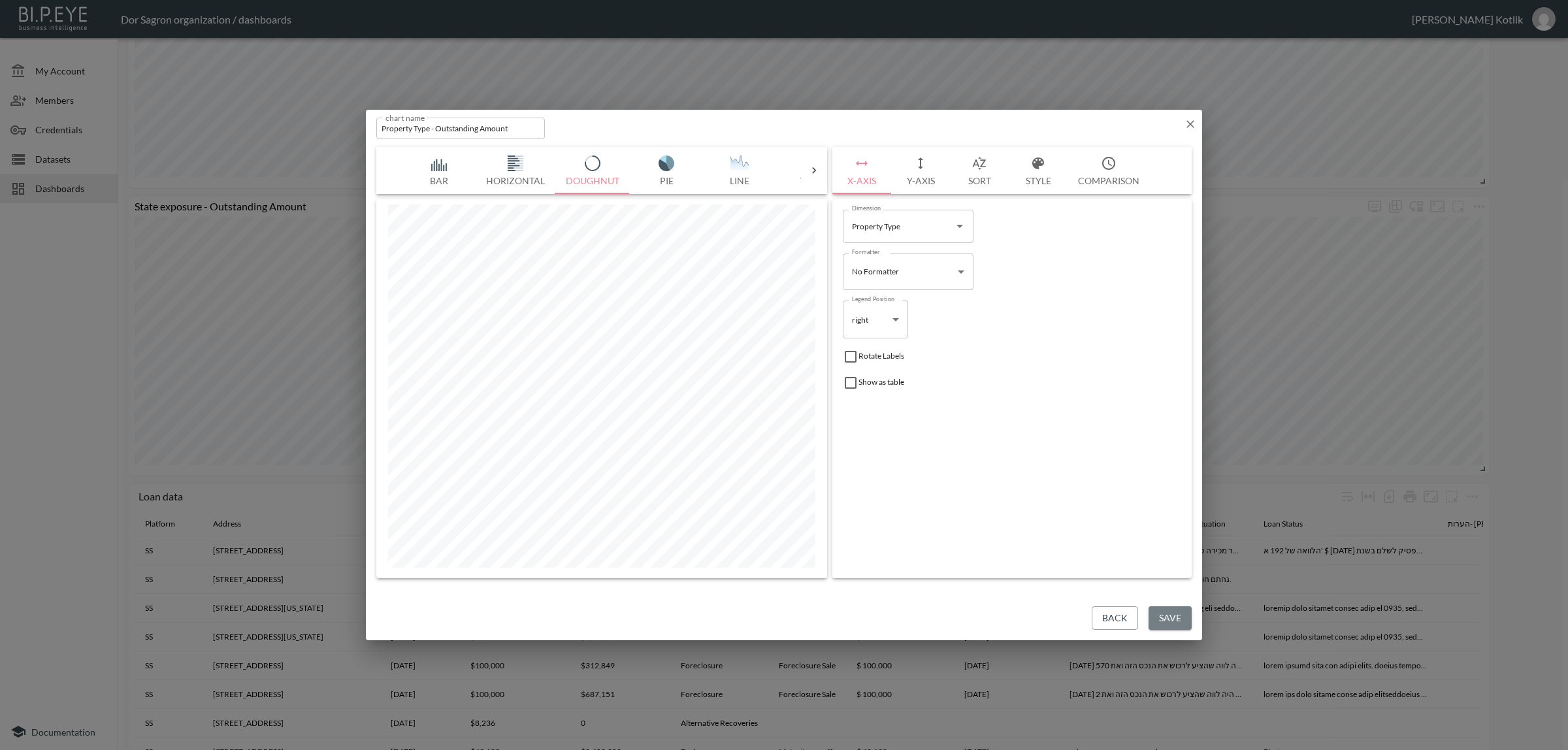
click at [1178, 619] on button "Save" at bounding box center [1170, 618] width 43 height 24
